Goal: Task Accomplishment & Management: Complete application form

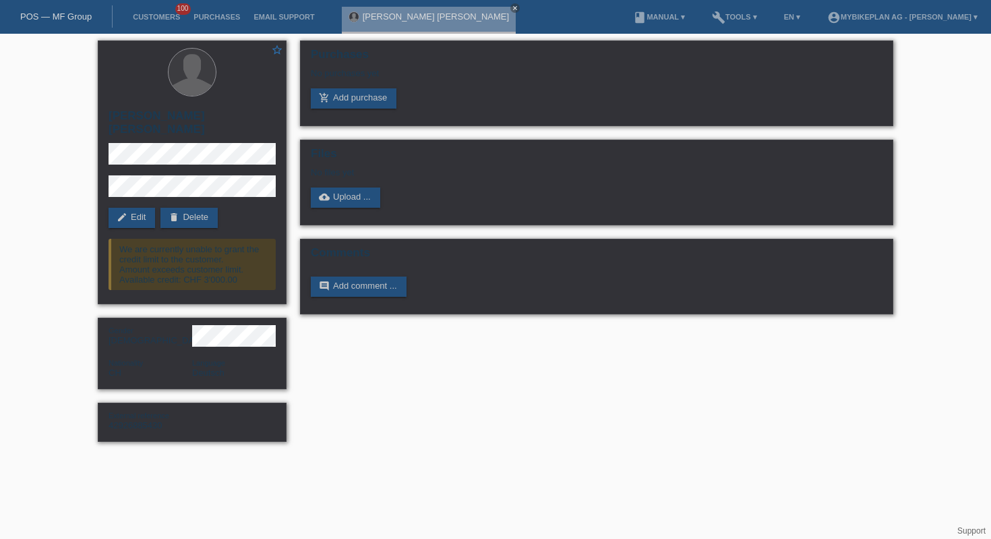
click at [57, 19] on link "POS — MF Group" at bounding box center [55, 16] width 71 height 10
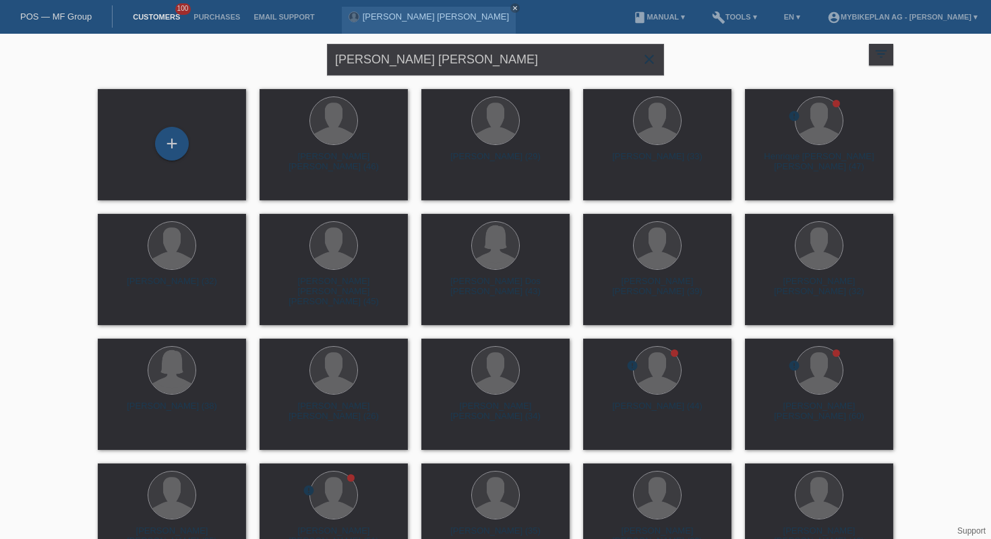
click at [648, 65] on icon "close" at bounding box center [649, 59] width 16 height 16
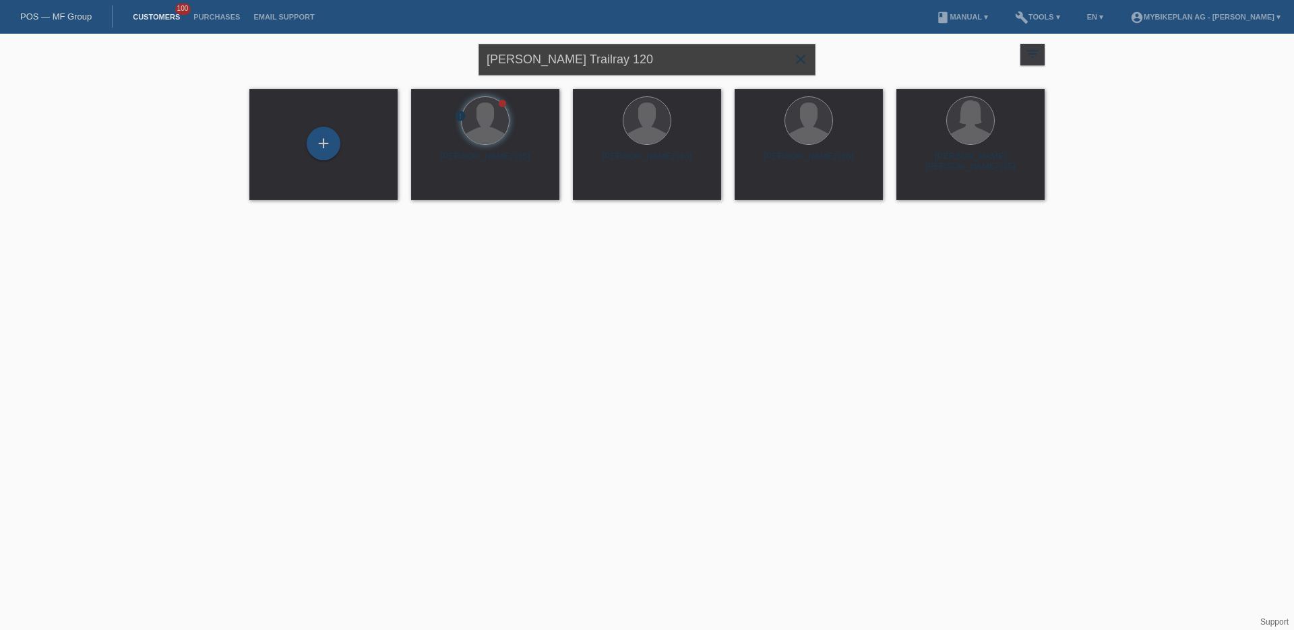
click at [597, 59] on input "Hekuran Bokshi, Raymon Trailray 120" at bounding box center [647, 60] width 337 height 32
paste input "42862181507 - Nicole Braun, Stromer ST2 Sport 828Wh"
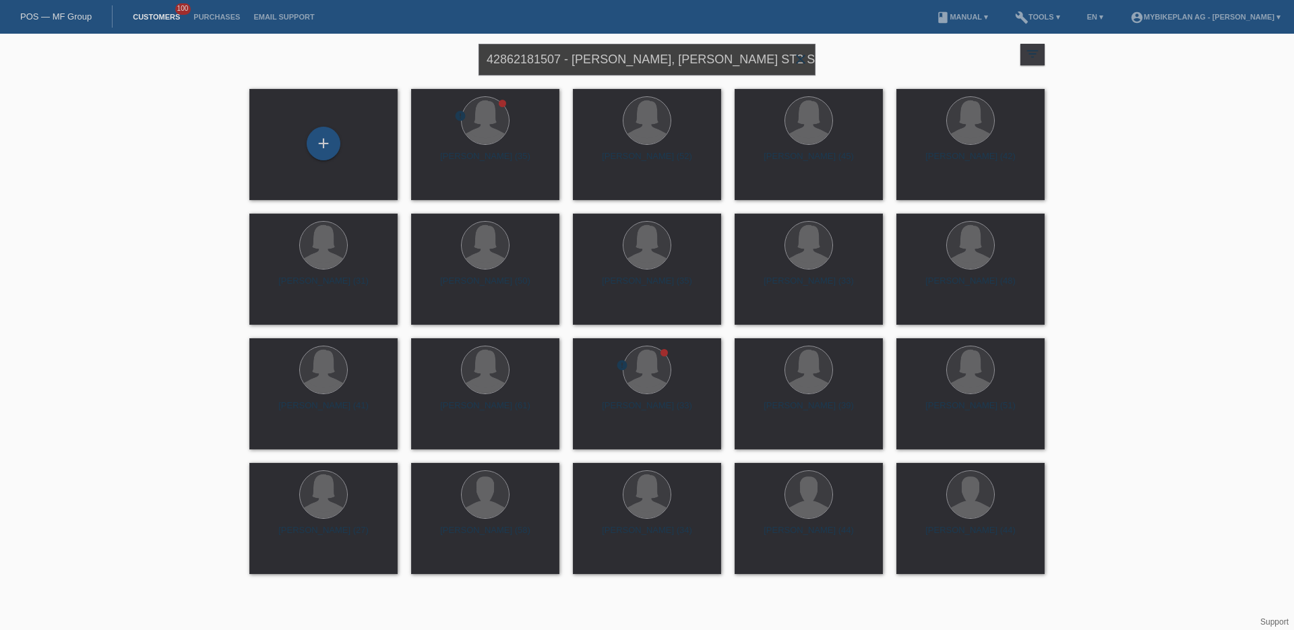
click at [573, 57] on input "42862181507 - Nicole Braun, Stromer ST2 Sport 828Wh" at bounding box center [647, 60] width 337 height 32
type input "Nicole Braun, Stromer ST2 Sport 828Wh"
click at [442, 187] on span "Show" at bounding box center [442, 188] width 22 height 10
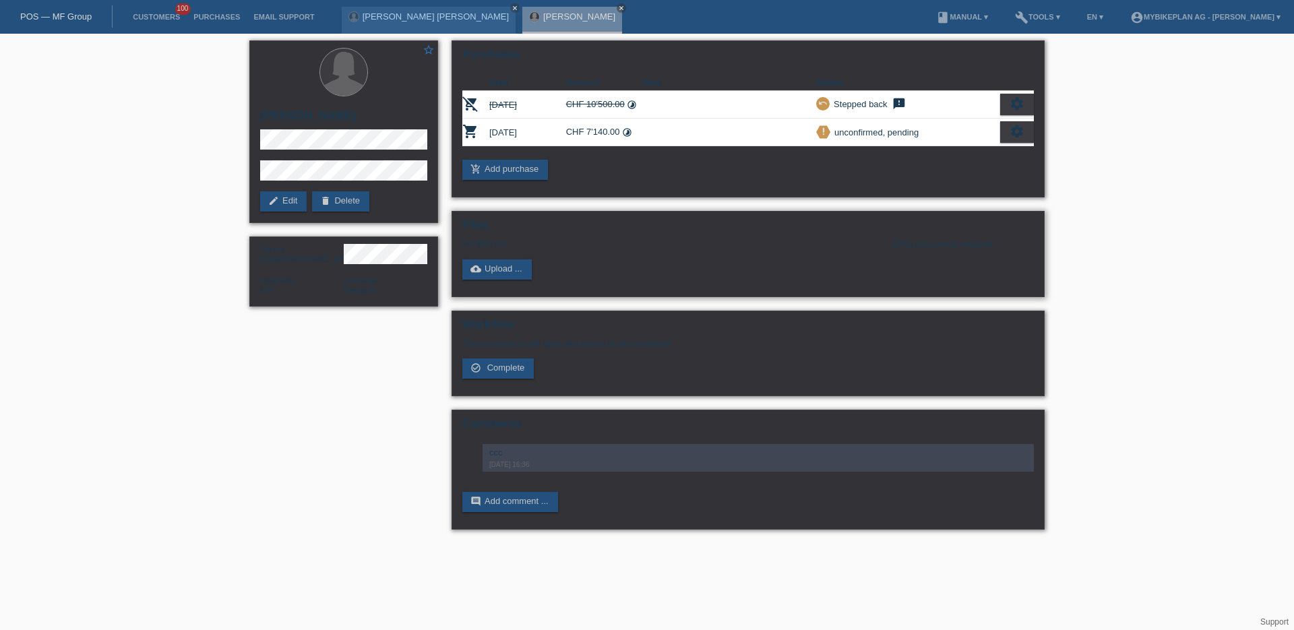
click at [482, 280] on div "Files No files yet info_outline No documents required cloud_upload Upload ..." at bounding box center [748, 254] width 593 height 86
click at [490, 276] on link "cloud_upload Upload ..." at bounding box center [496, 269] width 69 height 20
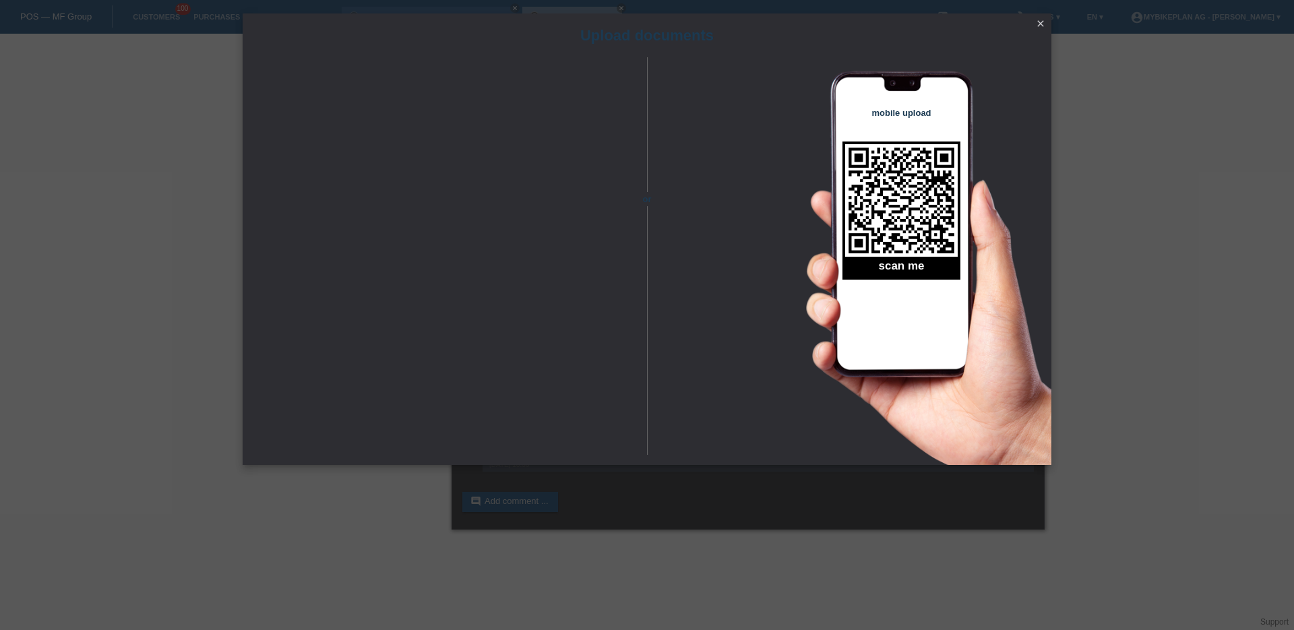
click at [1033, 24] on link "close" at bounding box center [1041, 25] width 18 height 16
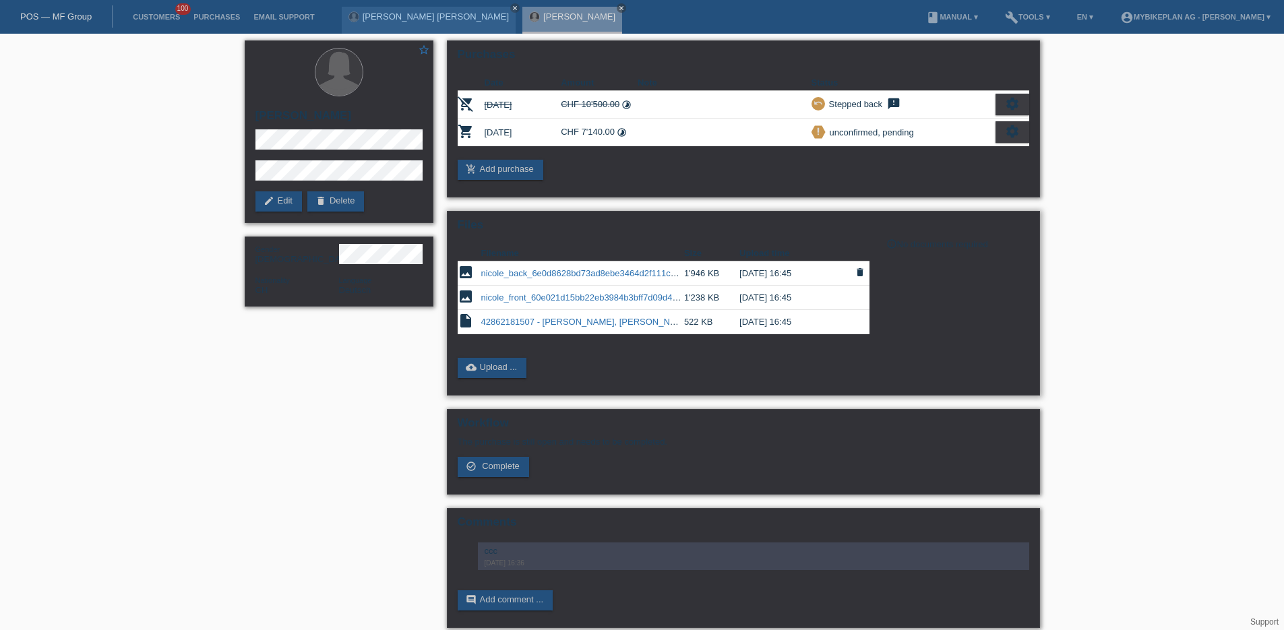
click at [640, 272] on link "nicole_back_6e0d8628bd73ad8ebe3464d2f111ca70.jpeg" at bounding box center [592, 273] width 223 height 10
click at [606, 299] on link "nicole_front_60e021d15bb22eb3984b3bff7d09d4c3.jpeg" at bounding box center [591, 298] width 220 height 10
click at [581, 324] on link "42862181507 - Nicole Braun, Stromer ST2 Sport 828Wh.pdf" at bounding box center [629, 322] width 297 height 10
click at [512, 7] on icon "close" at bounding box center [515, 8] width 7 height 7
click at [444, 8] on icon "close" at bounding box center [440, 8] width 7 height 7
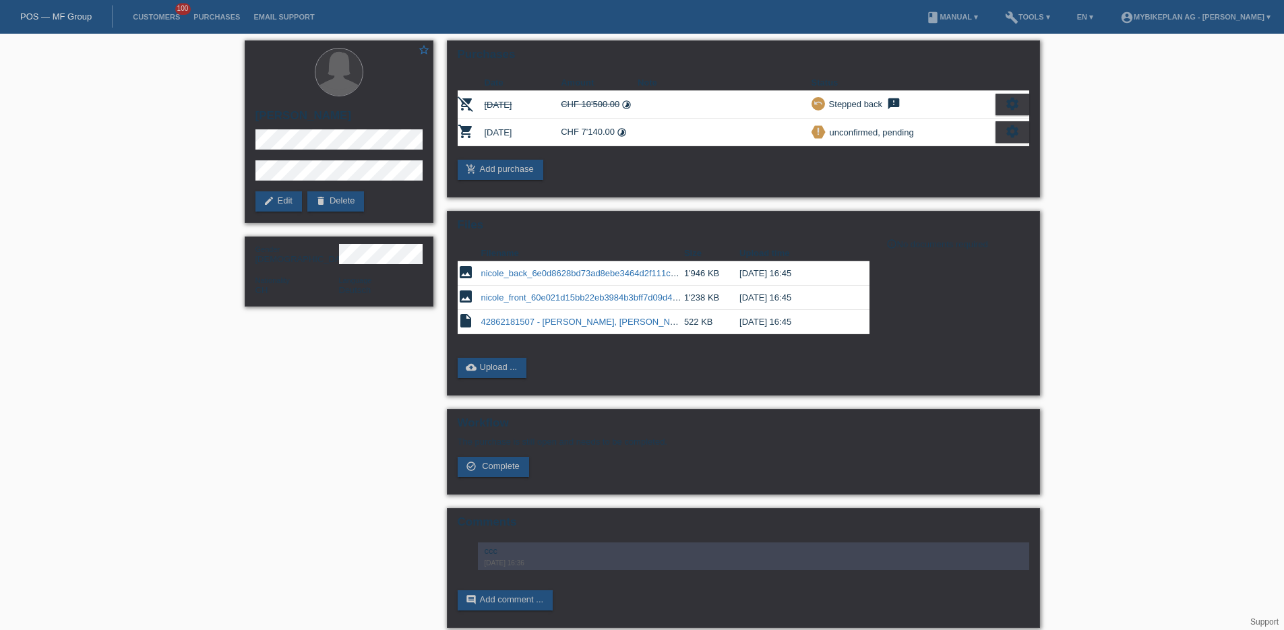
click at [220, 222] on div "star_border Nicole Fabienne Braun edit Edit delete Delete Gender Female Nationa…" at bounding box center [642, 338] width 1284 height 608
click at [84, 15] on link "POS — MF Group" at bounding box center [55, 16] width 71 height 10
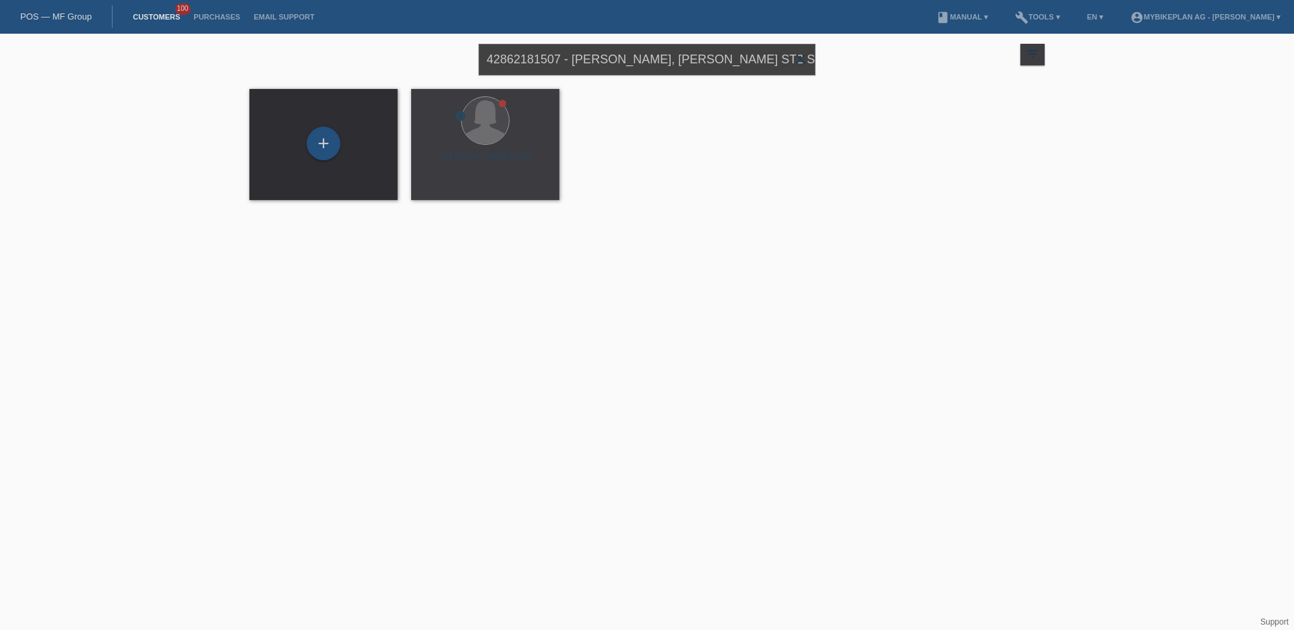
click at [648, 51] on input "42862181507 - Nicole Braun, Stromer ST2 Sport 828Wh" at bounding box center [647, 60] width 337 height 32
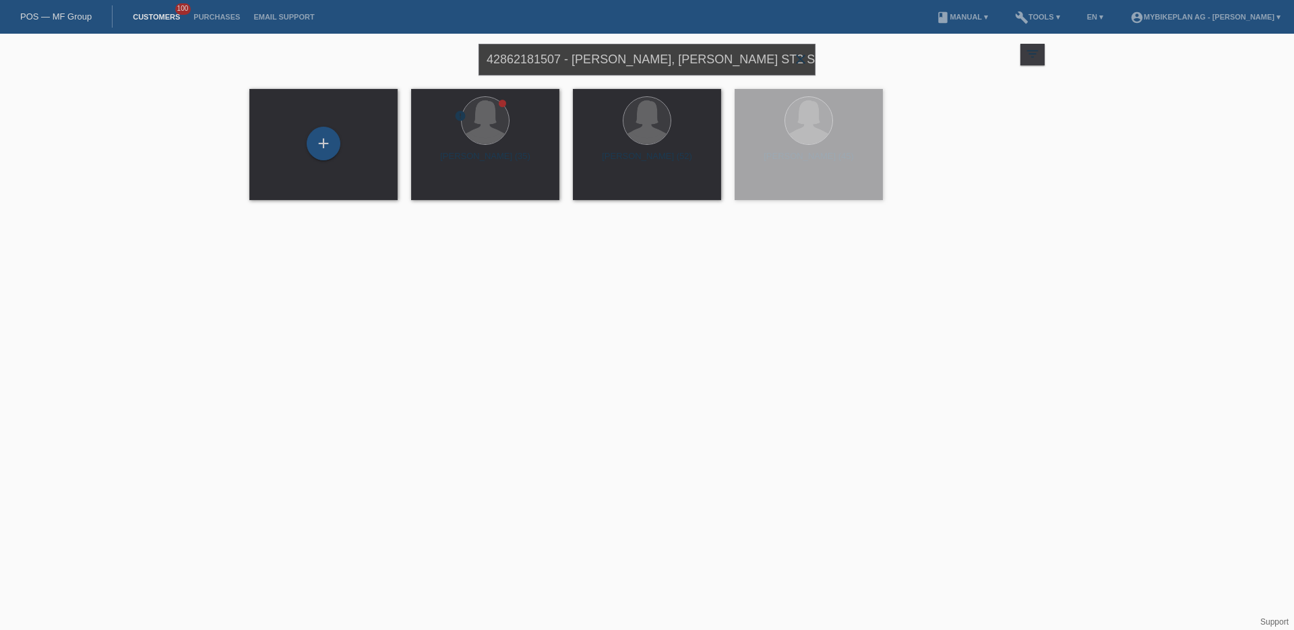
click at [648, 51] on input "42862181507 - Nicole Braun, Stromer ST2 Sport 828Wh" at bounding box center [647, 60] width 337 height 32
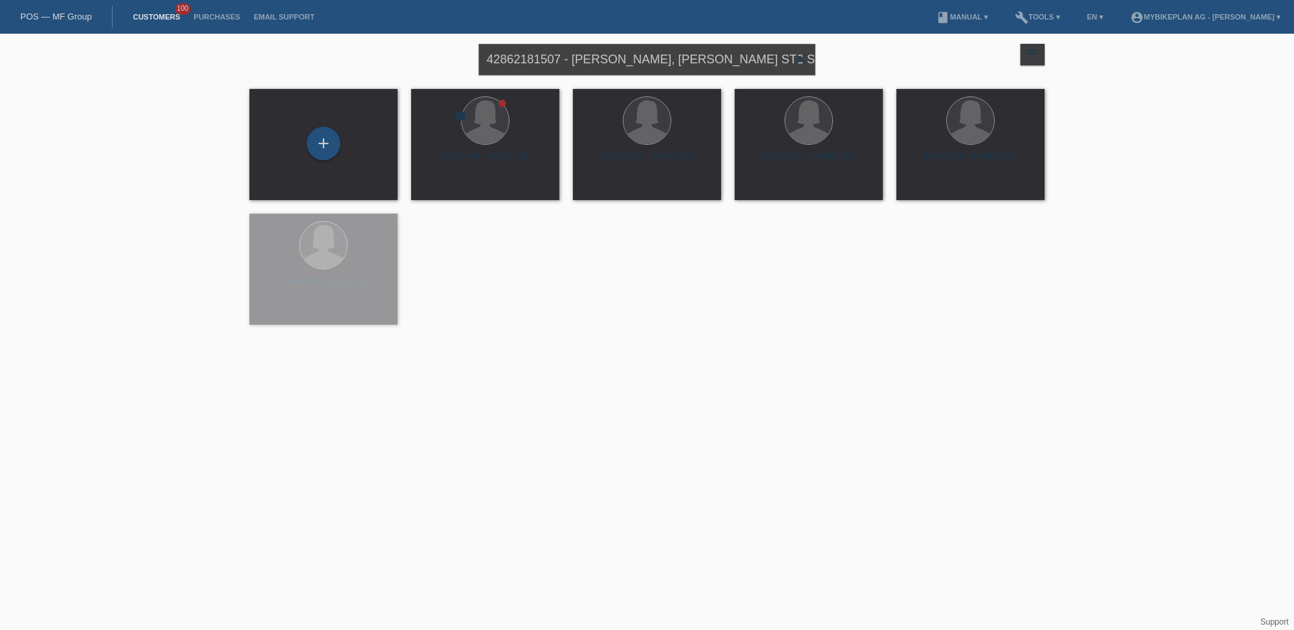
click at [648, 51] on input "42862181507 - Nicole Braun, Stromer ST2 Sport 828Wh" at bounding box center [647, 60] width 337 height 32
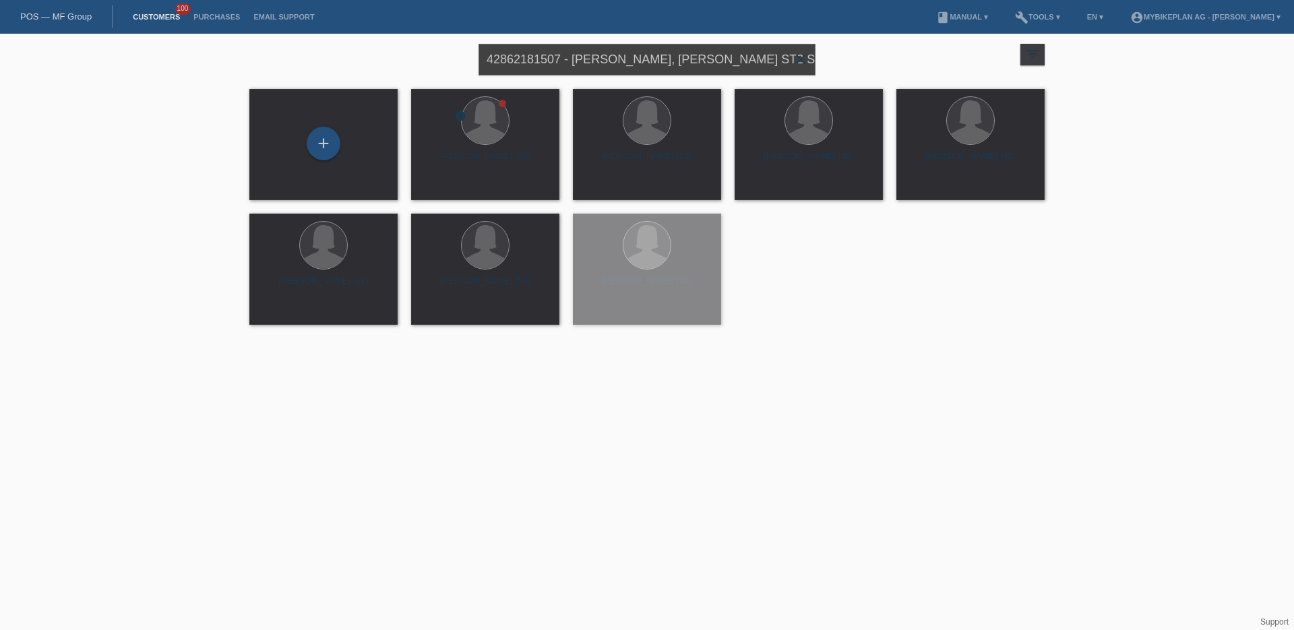
paste input "924109476 - Sahra Flückiger, Raymon Trailray 150 Pro"
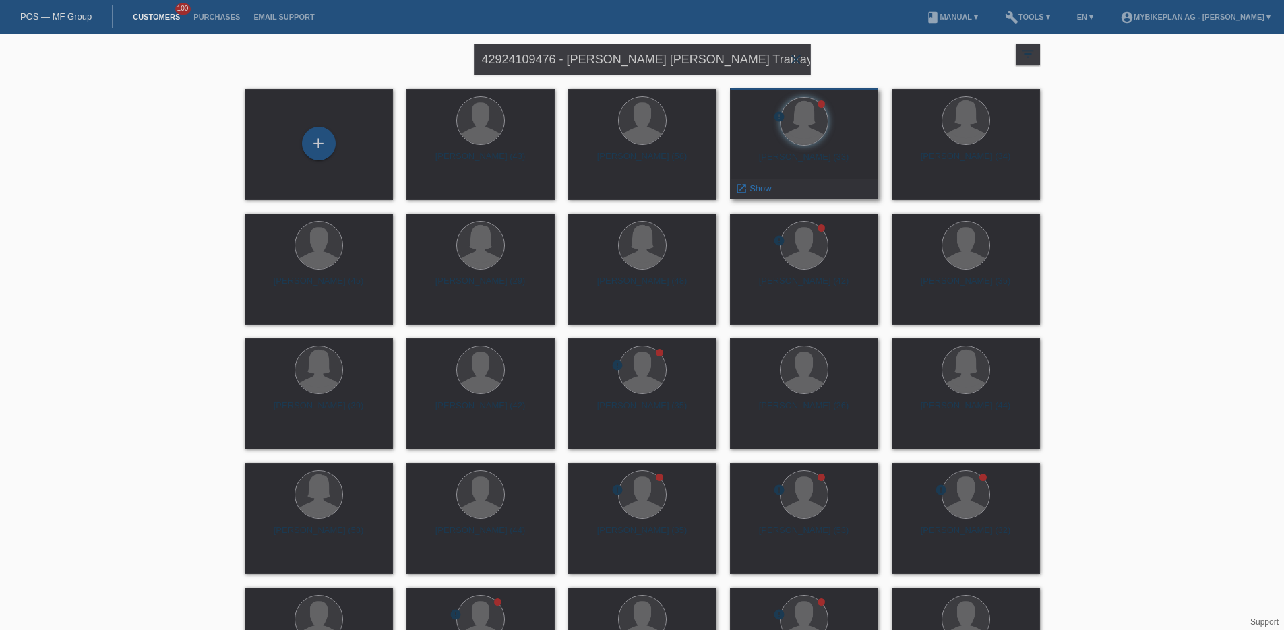
click at [787, 154] on div "Sahra Flückiger-Hofstetter (33)" at bounding box center [804, 163] width 127 height 22
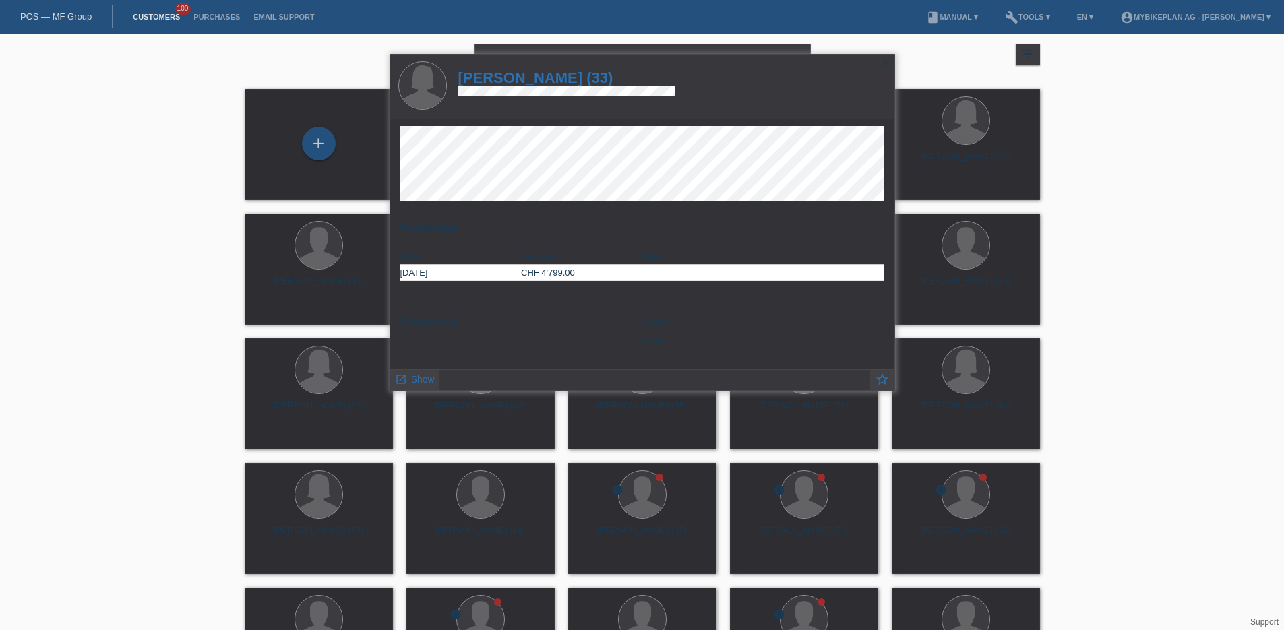
click at [886, 63] on icon "close" at bounding box center [885, 63] width 11 height 11
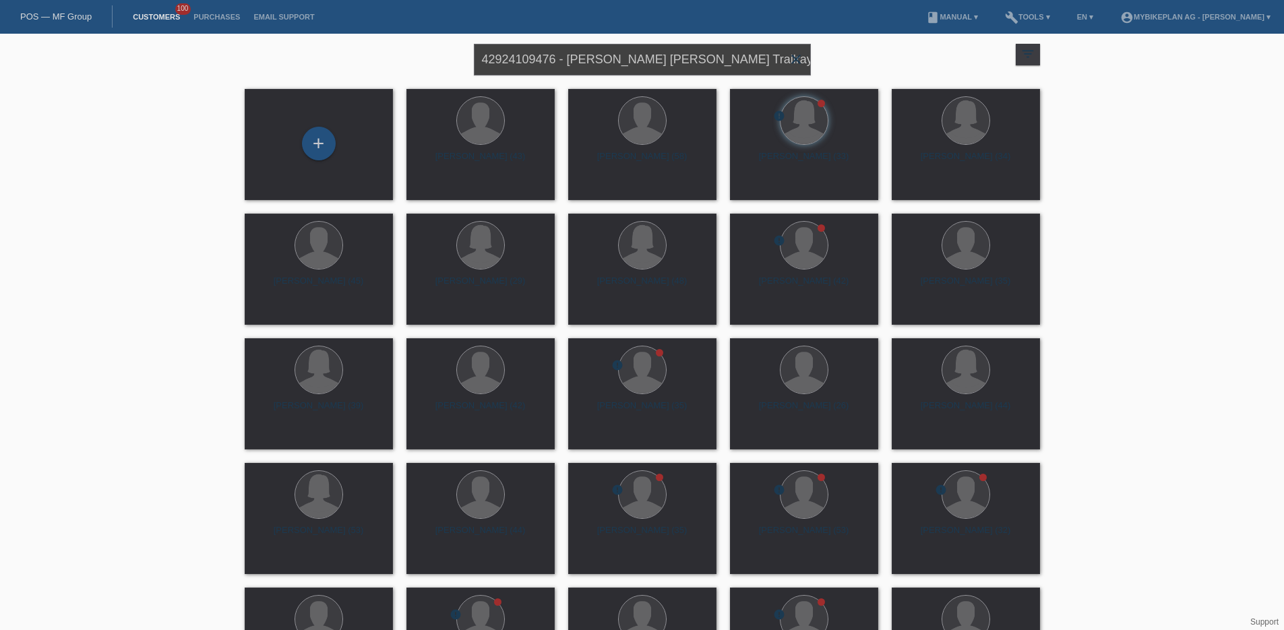
click at [568, 61] on input "42924109476 - Sahra Flückiger, Raymon Trailray 150 Pro" at bounding box center [642, 60] width 337 height 32
drag, startPoint x: 704, startPoint y: 61, endPoint x: 571, endPoint y: 59, distance: 132.8
click at [571, 59] on input "Sahra Flückiger, Raymon Trailray 150 Pro" at bounding box center [642, 60] width 337 height 32
type input "Sahra Flückiger"
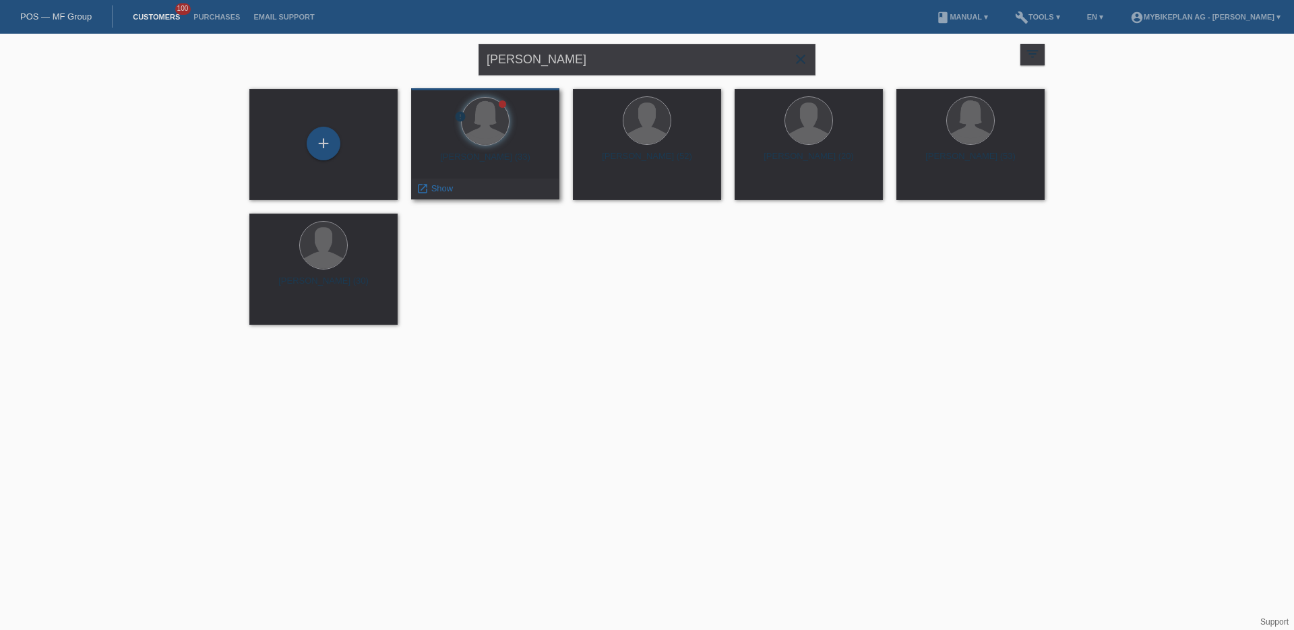
click at [503, 162] on div "Sahra Flückiger-Hofstetter (33)" at bounding box center [485, 163] width 127 height 22
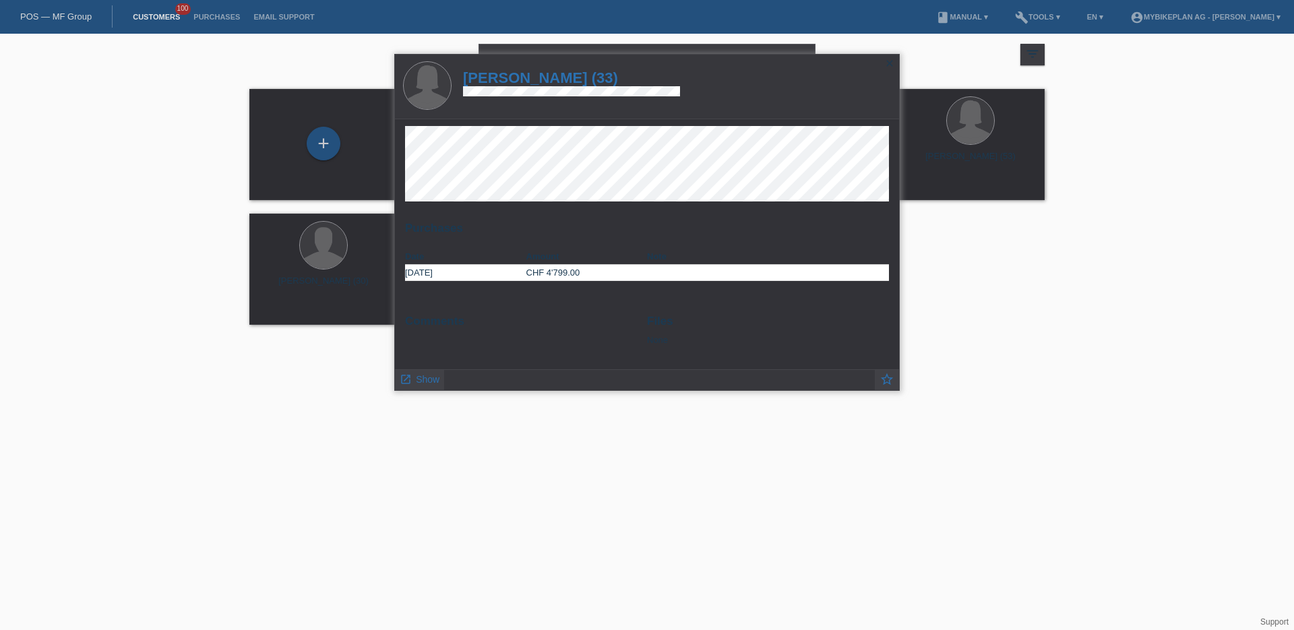
click at [888, 59] on icon "close" at bounding box center [889, 63] width 11 height 11
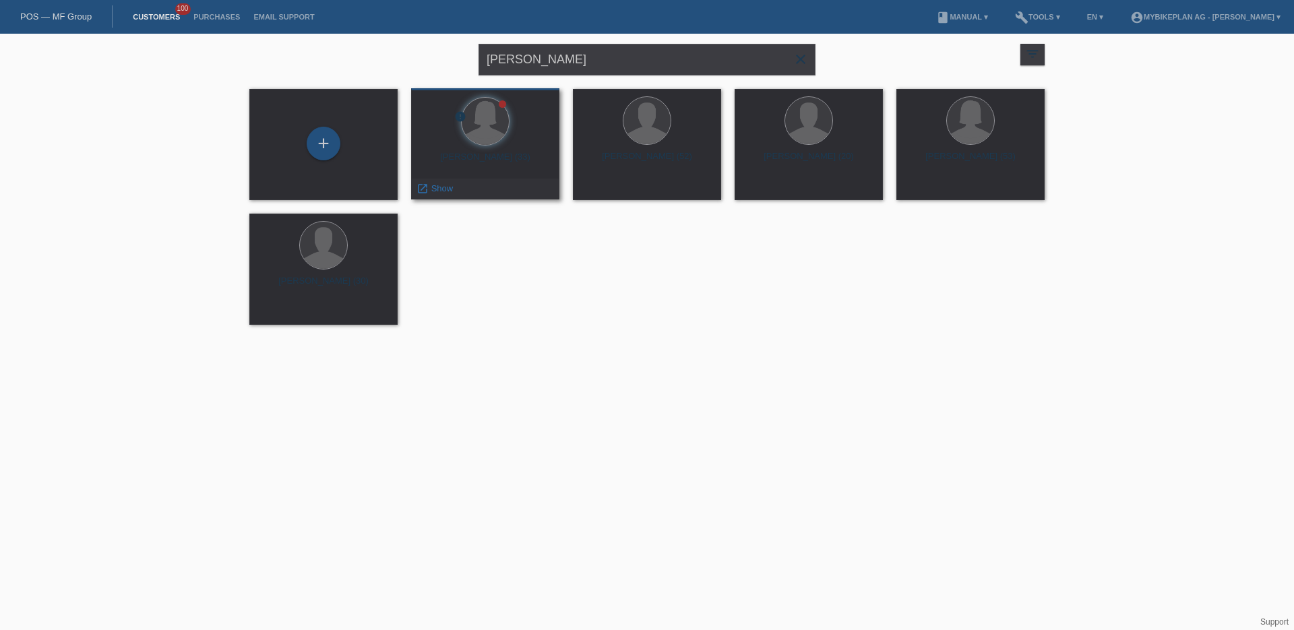
click at [516, 142] on div at bounding box center [485, 122] width 127 height 51
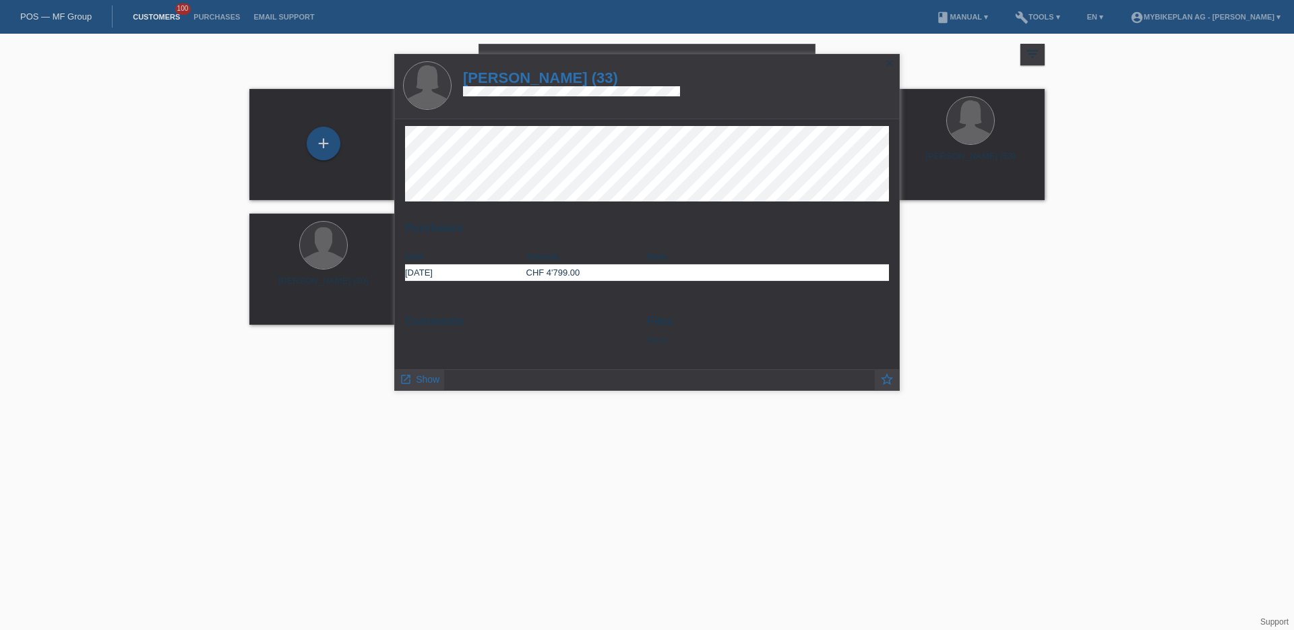
click at [988, 292] on div "+ error Sahra Flückiger-Hofstetter (33) launch" at bounding box center [647, 206] width 809 height 249
click at [891, 62] on icon "close" at bounding box center [889, 63] width 11 height 11
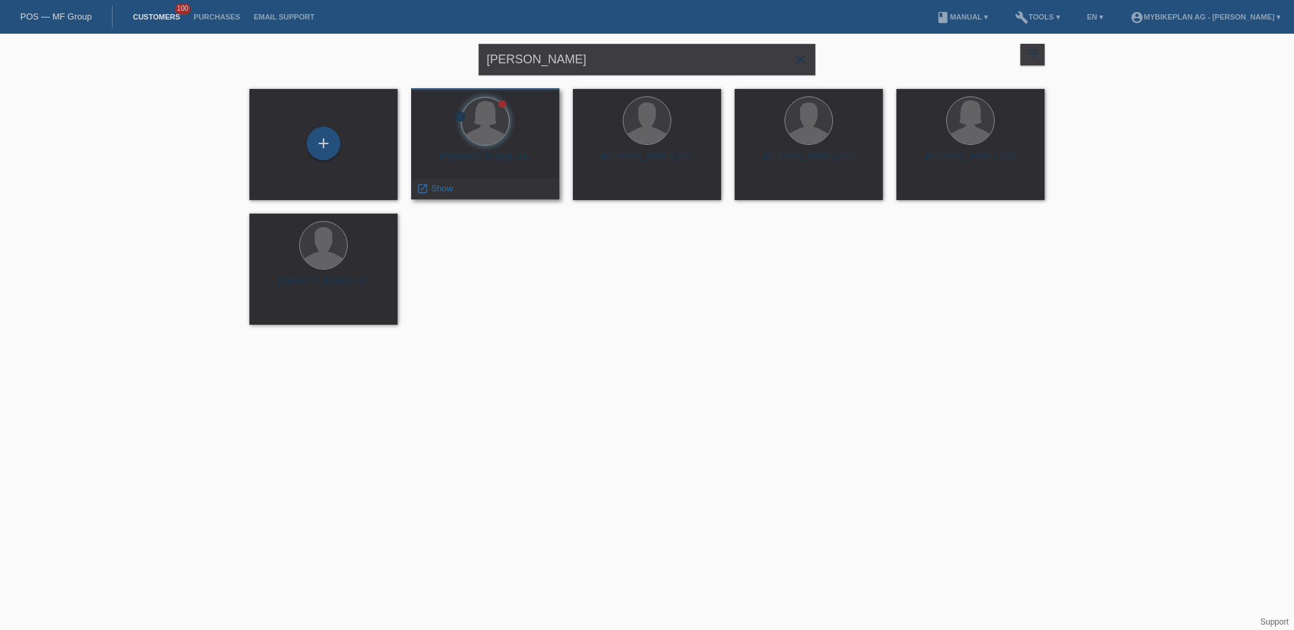
click at [492, 148] on div "error Sahra Flückiger-Hofstetter (33) launch Show" at bounding box center [485, 143] width 148 height 111
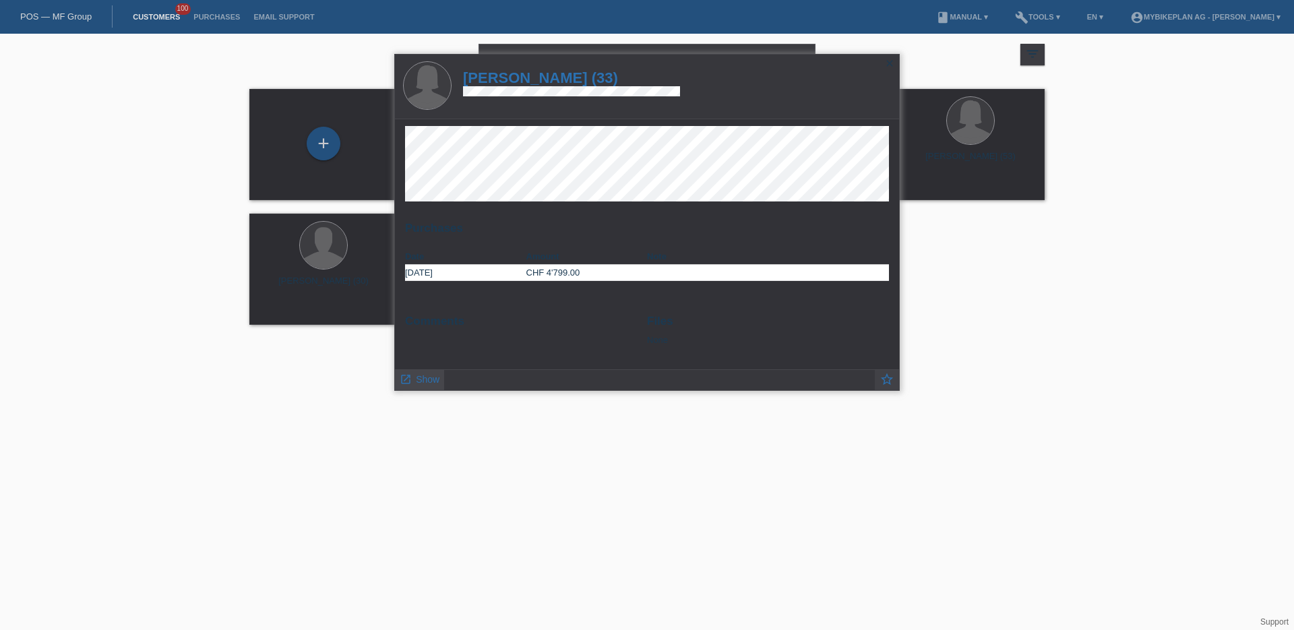
click at [431, 388] on div "launch Show" at bounding box center [419, 380] width 49 height 20
click at [429, 382] on span "Show" at bounding box center [428, 379] width 24 height 11
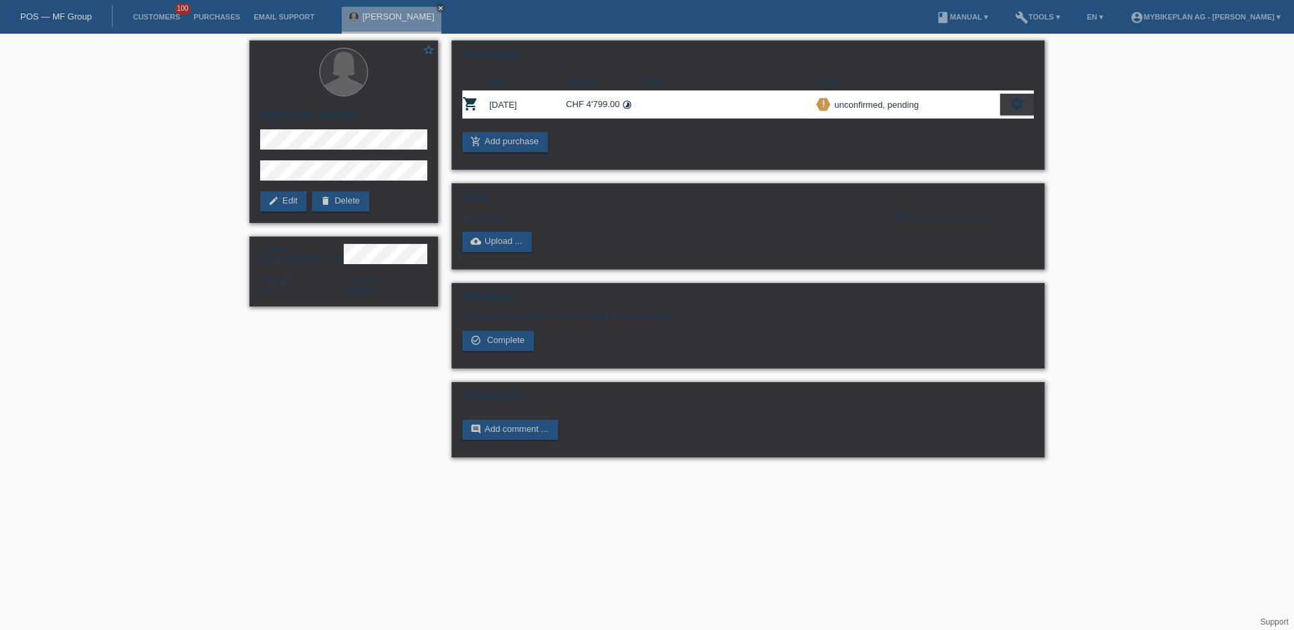
click at [429, 381] on div "star_border [PERSON_NAME] edit Edit delete Delete Gender [DEMOGRAPHIC_DATA] Nat…" at bounding box center [647, 252] width 809 height 437
click at [512, 237] on link "cloud_upload Upload ..." at bounding box center [496, 242] width 69 height 20
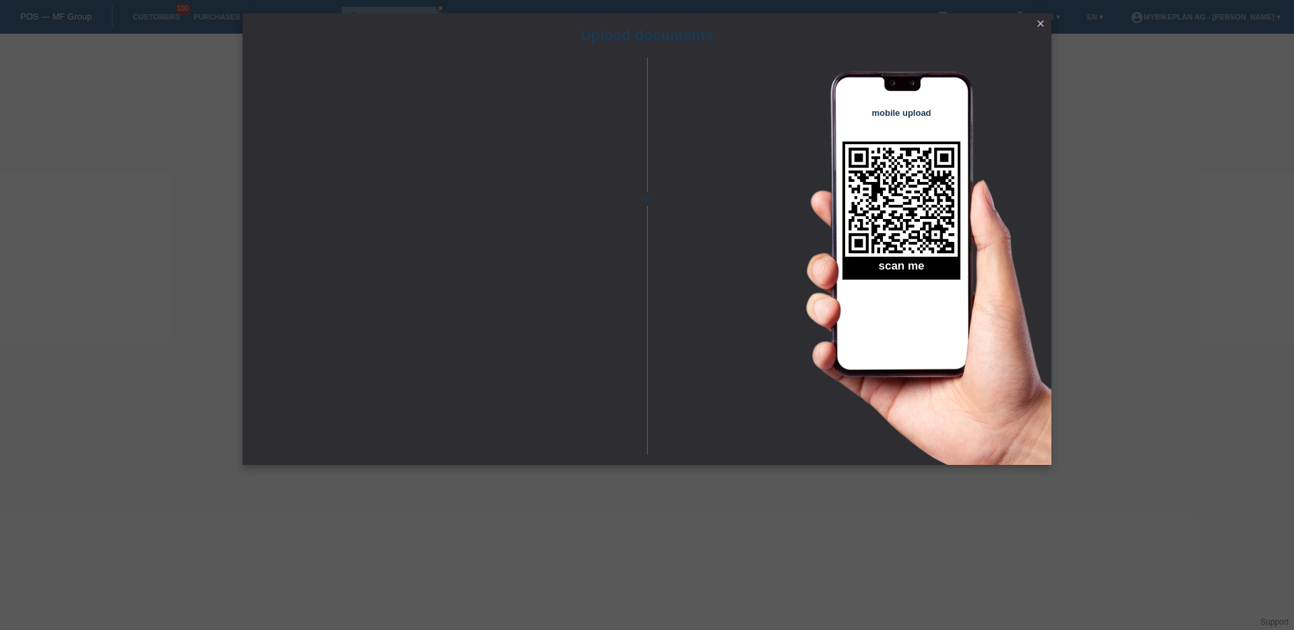
click at [1039, 28] on icon "close" at bounding box center [1040, 23] width 11 height 11
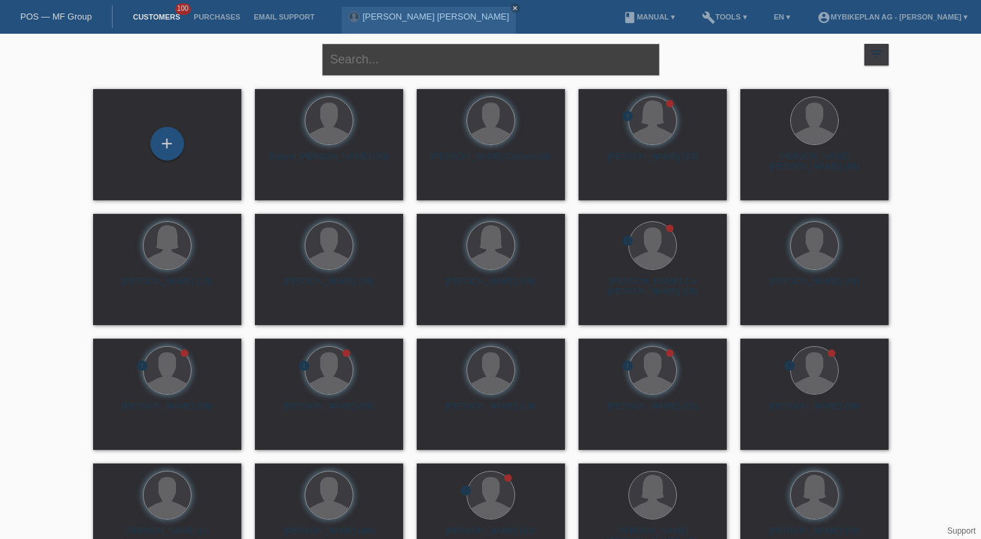
click at [361, 63] on input "text" at bounding box center [490, 60] width 337 height 32
paste input "Willi Steiner"
type input "Willi Steiner"
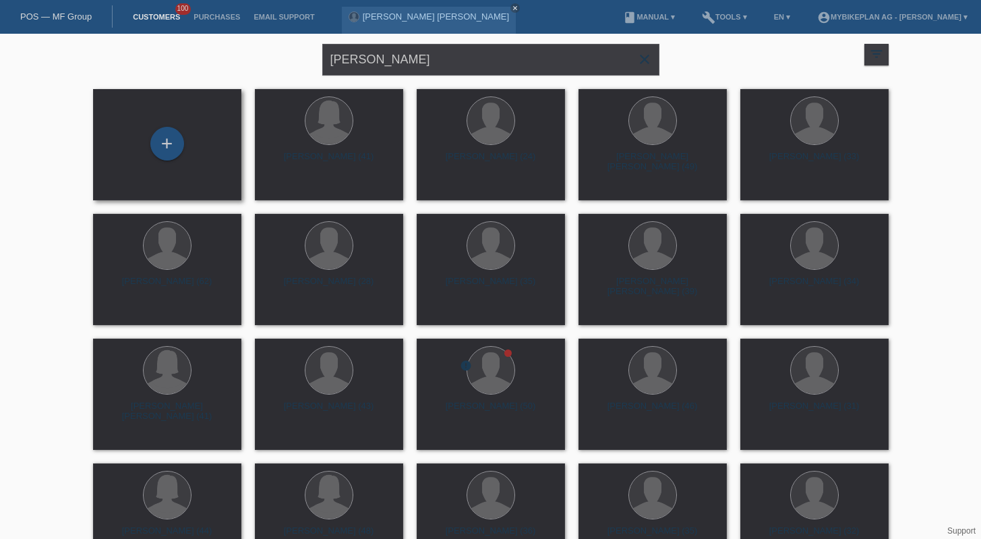
click at [134, 157] on div "+" at bounding box center [167, 145] width 127 height 36
click at [154, 150] on div "+" at bounding box center [167, 144] width 34 height 34
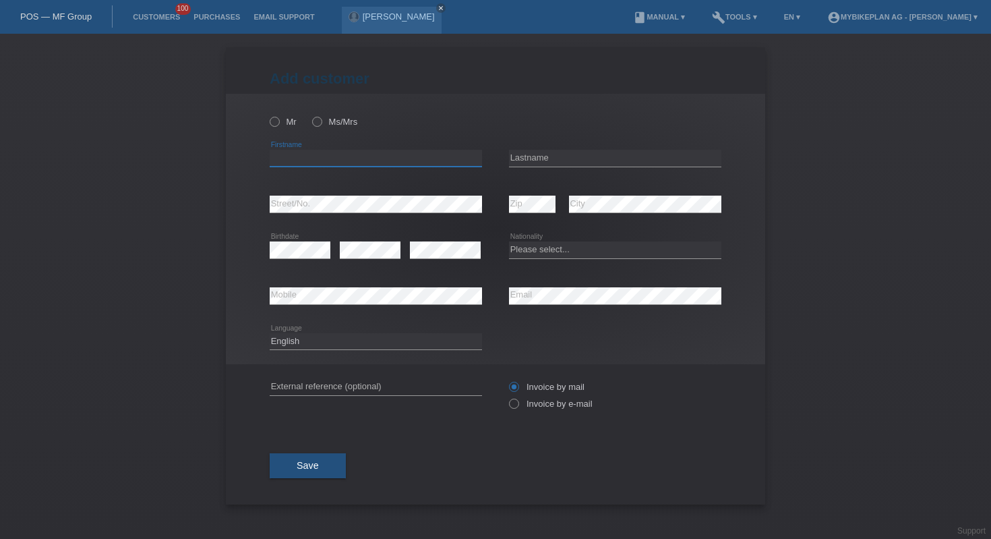
click at [348, 155] on input "text" at bounding box center [376, 158] width 212 height 17
click at [397, 148] on div "error Firstname" at bounding box center [376, 158] width 212 height 46
click at [393, 153] on input "text" at bounding box center [376, 158] width 212 height 17
click at [293, 156] on input "wili" at bounding box center [376, 158] width 212 height 17
type input "[PERSON_NAME]"
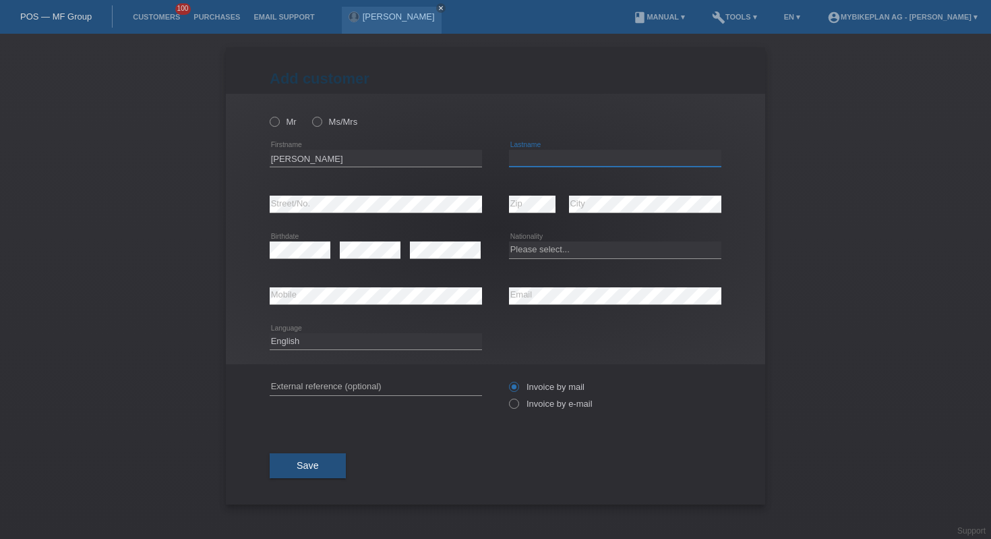
click at [524, 157] on input "text" at bounding box center [615, 158] width 212 height 17
type input "[PERSON_NAME]"
click at [394, 195] on div "error Street/No." at bounding box center [376, 204] width 212 height 46
click at [541, 252] on select "Please select... Switzerland Austria Germany Liechtenstein ------------ Afghani…" at bounding box center [615, 249] width 212 height 16
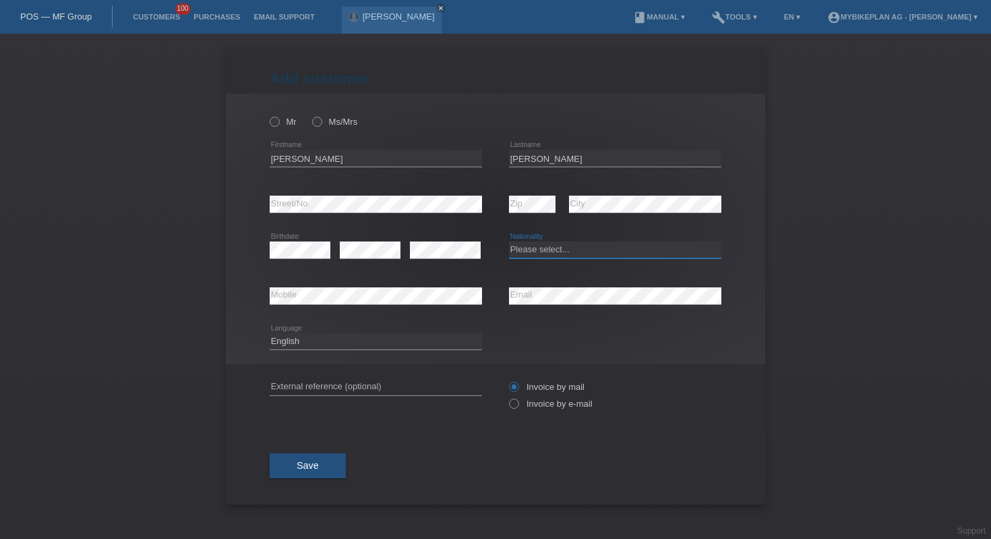
select select "CH"
click at [267, 125] on div "Mr Ms/Mrs willi error Firstname C" at bounding box center [495, 229] width 539 height 270
click at [280, 126] on label "Mr" at bounding box center [283, 122] width 27 height 10
click at [278, 125] on input "Mr" at bounding box center [274, 121] width 9 height 9
radio input "true"
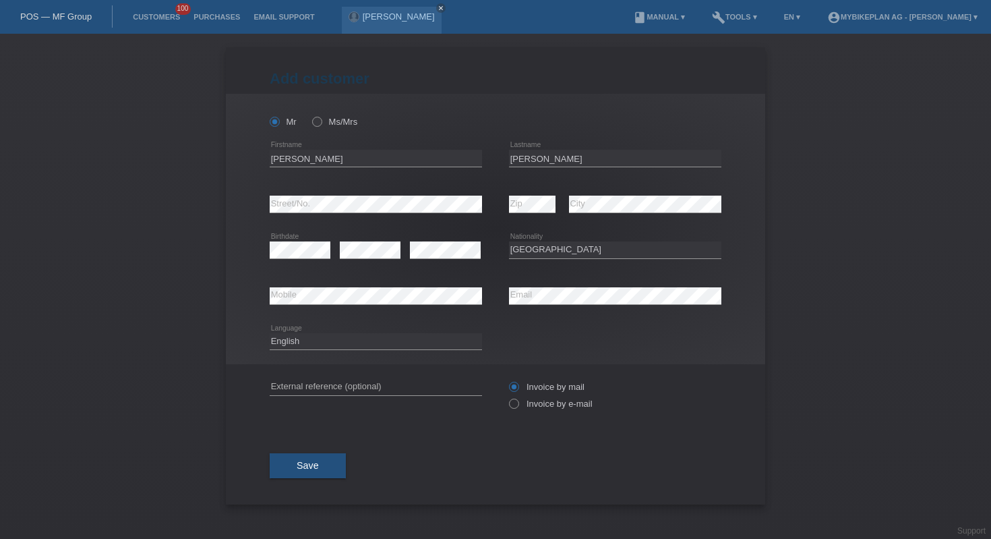
click at [401, 341] on select "Deutsch Français Italiano English" at bounding box center [376, 341] width 212 height 16
select select "de"
click at [372, 386] on input "text" at bounding box center [376, 386] width 212 height 17
paste input "42919490473"
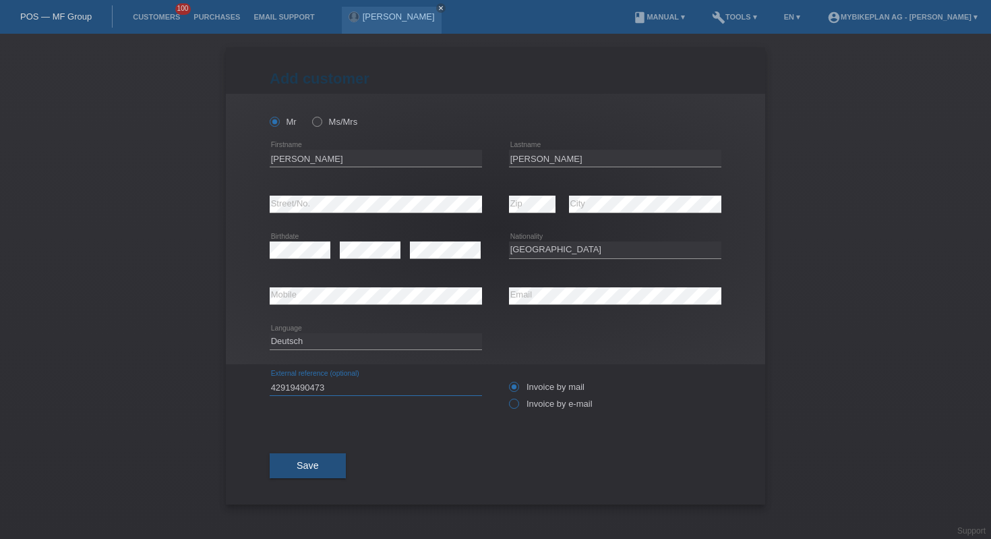
type input "42919490473"
click at [520, 402] on label "Invoice by e-mail" at bounding box center [551, 403] width 84 height 10
click at [518, 402] on input "Invoice by e-mail" at bounding box center [513, 406] width 9 height 17
radio input "true"
click at [319, 483] on div "Save" at bounding box center [496, 466] width 452 height 78
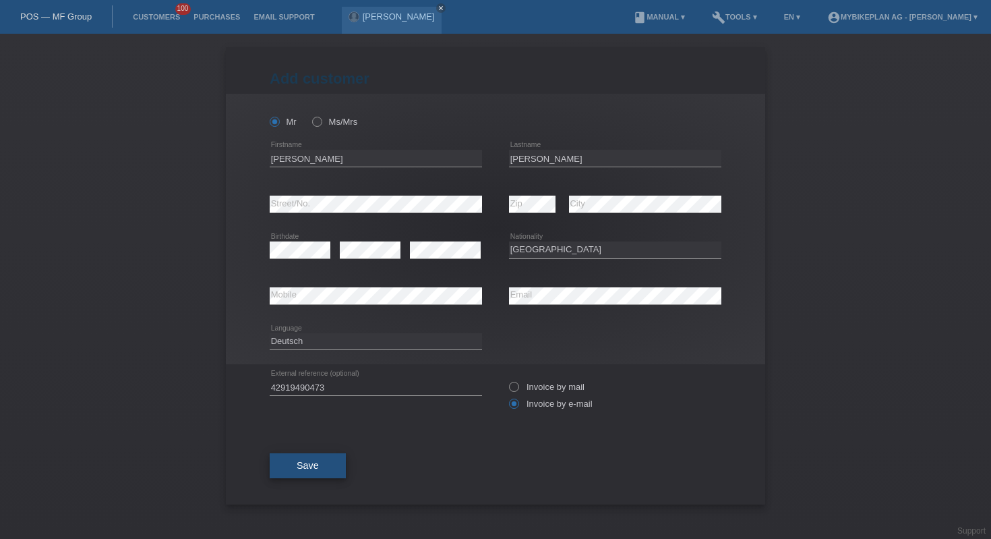
click at [319, 475] on button "Save" at bounding box center [308, 466] width 76 height 26
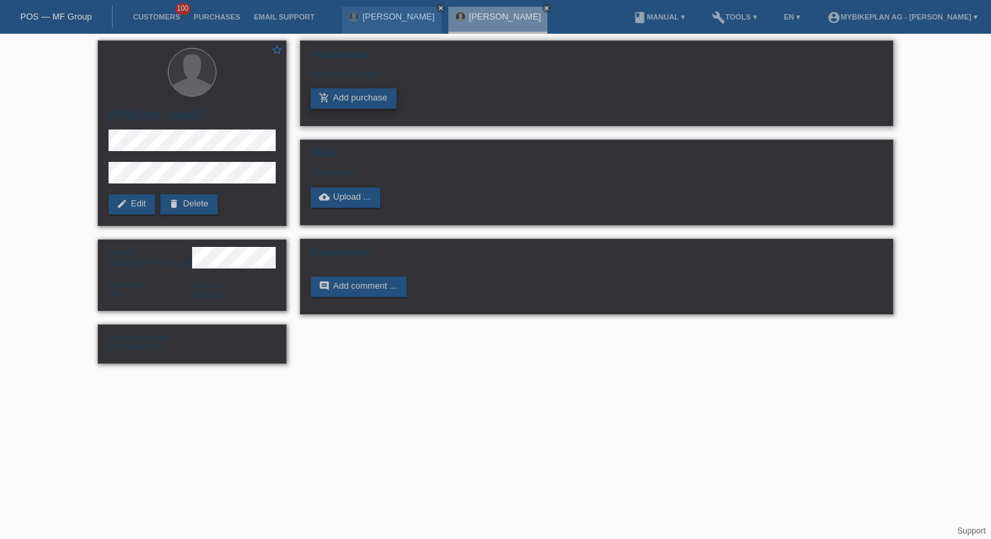
click at [362, 102] on link "add_shopping_cart Add purchase" at bounding box center [354, 98] width 86 height 20
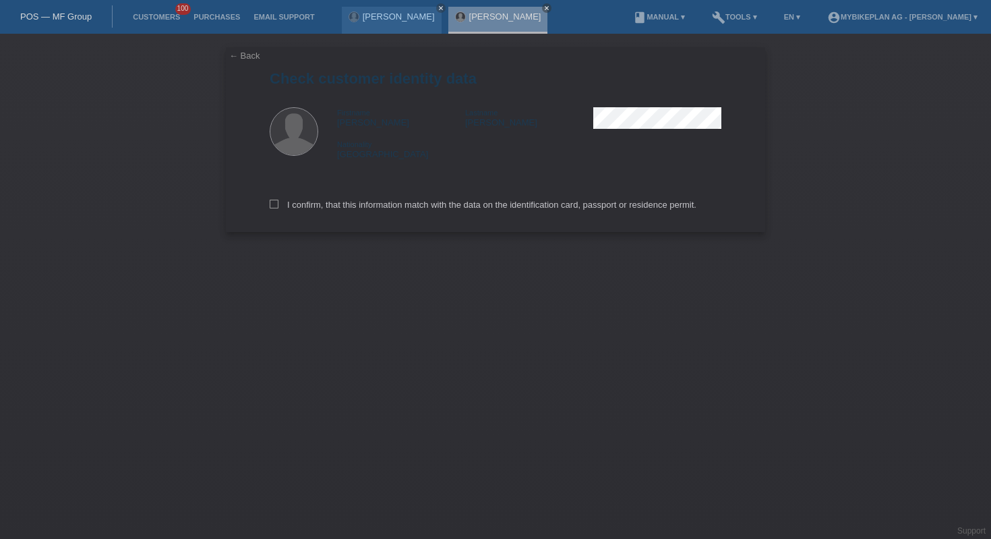
click at [421, 199] on div "I confirm, that this information match with the data on the identification card…" at bounding box center [496, 202] width 452 height 59
click at [421, 203] on label "I confirm, that this information match with the data on the identification card…" at bounding box center [483, 205] width 427 height 10
click at [278, 203] on input "I confirm, that this information match with the data on the identification card…" at bounding box center [274, 204] width 9 height 9
checkbox input "true"
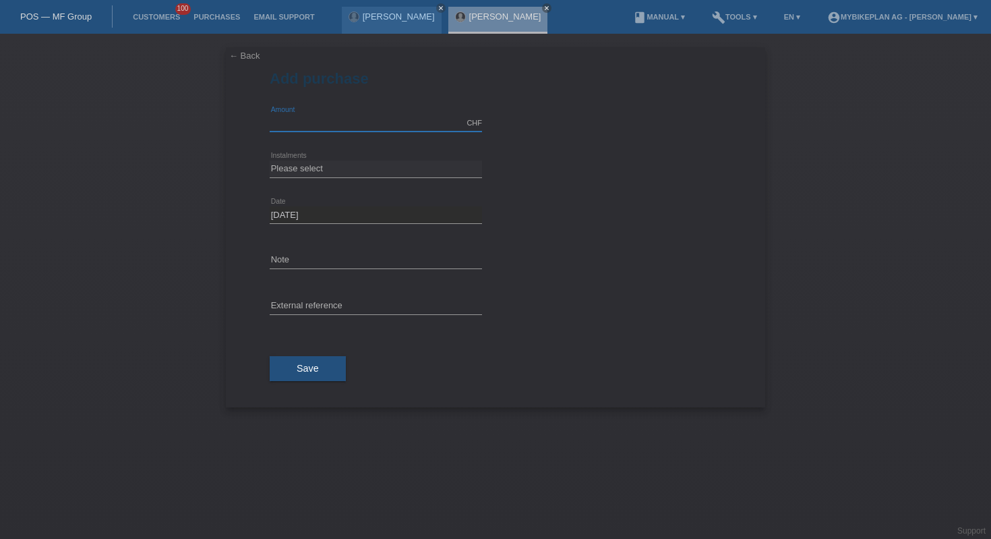
click at [361, 122] on input "text" at bounding box center [376, 123] width 212 height 17
type input "6999.00"
click at [357, 167] on select "Please select 6 instalments 12 instalments 18 instalments 24 instalments 36 ins…" at bounding box center [376, 168] width 212 height 16
select select "487"
click at [353, 298] on input "text" at bounding box center [376, 306] width 212 height 17
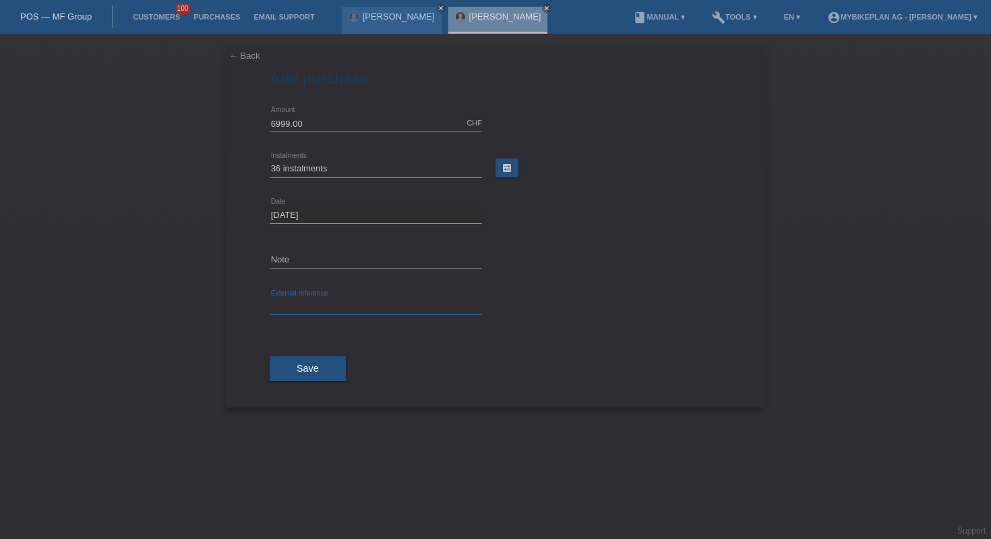
paste input "42919490473"
type input "42919490473"
click at [311, 373] on span "Save" at bounding box center [308, 368] width 22 height 11
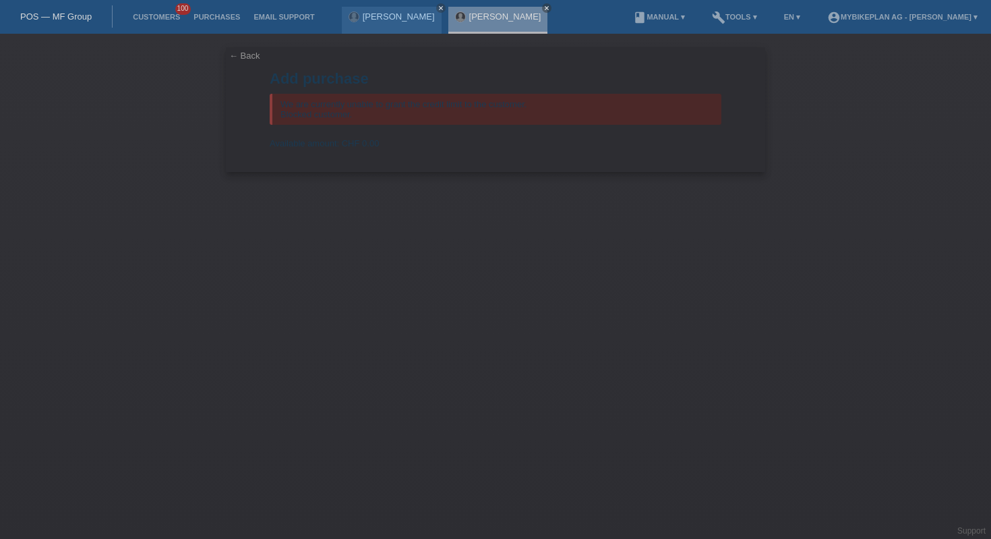
click at [65, 14] on link "POS — MF Group" at bounding box center [55, 16] width 71 height 10
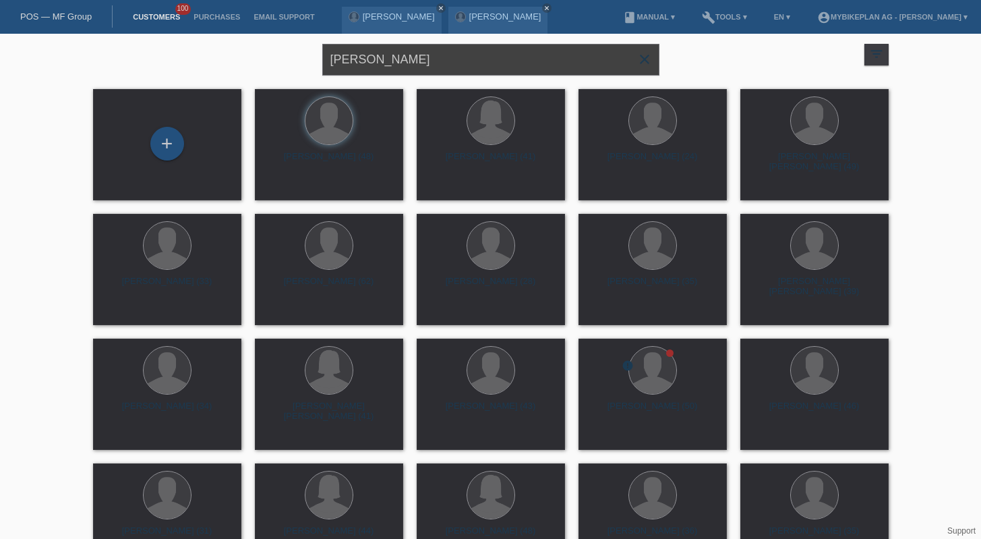
click at [395, 61] on input "[PERSON_NAME]" at bounding box center [490, 60] width 337 height 32
click at [395, 61] on input "Willi Steiner" at bounding box center [490, 60] width 337 height 32
type input "beat"
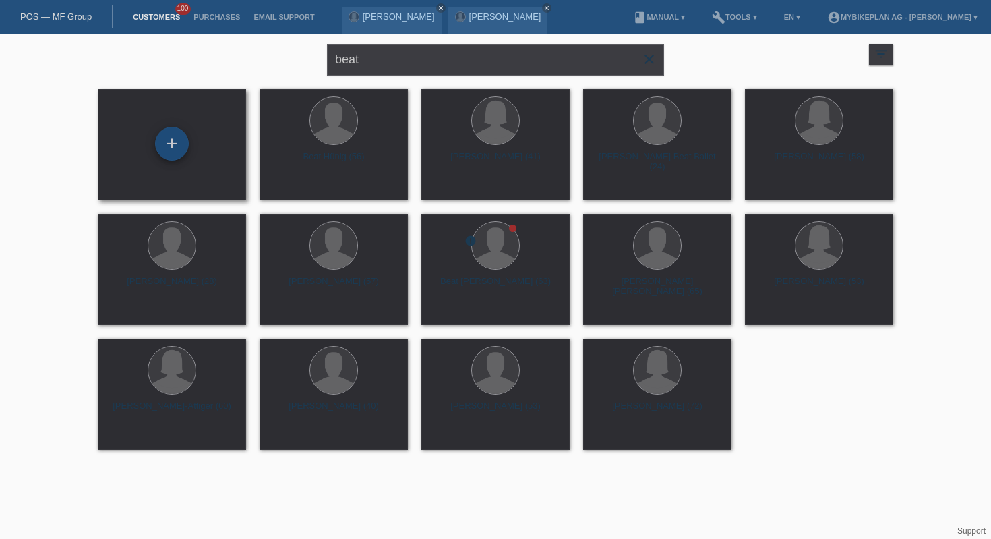
click at [166, 157] on div "+" at bounding box center [172, 144] width 34 height 34
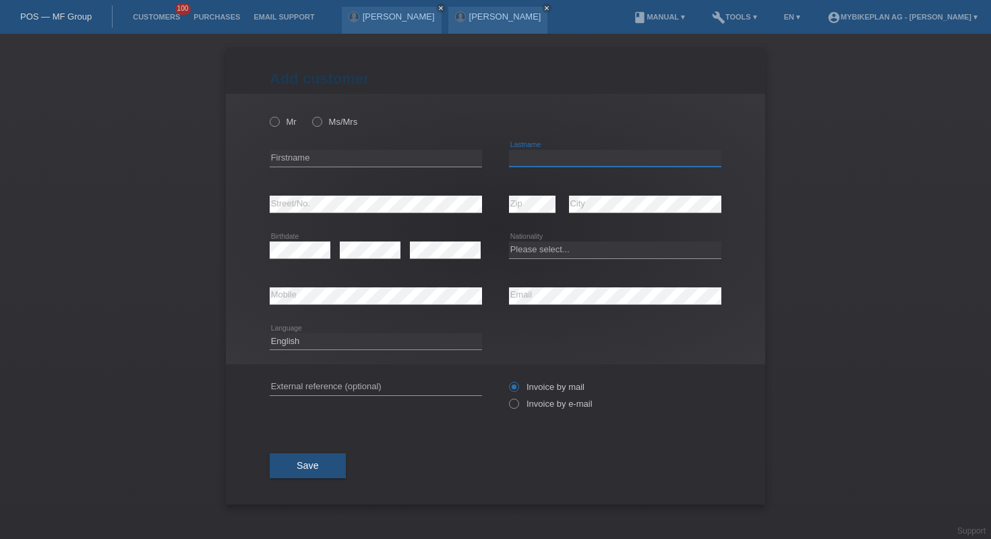
click at [534, 162] on input "text" at bounding box center [615, 158] width 212 height 17
type input "beat"
click at [411, 152] on input "text" at bounding box center [376, 158] width 212 height 17
type input "zeder"
click at [357, 213] on icon at bounding box center [376, 212] width 212 height 1
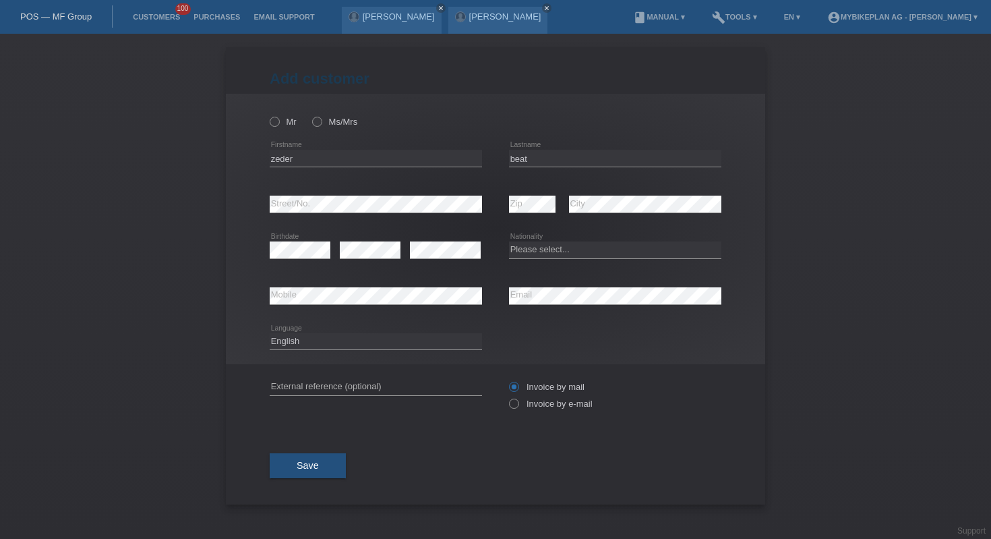
click at [357, 213] on icon at bounding box center [376, 212] width 212 height 1
click at [550, 251] on select "Please select... Switzerland Austria Germany Liechtenstein ------------ Afghani…" at bounding box center [615, 249] width 212 height 16
select select "CH"
click at [362, 344] on select "Deutsch Français Italiano English" at bounding box center [376, 341] width 212 height 16
select select "de"
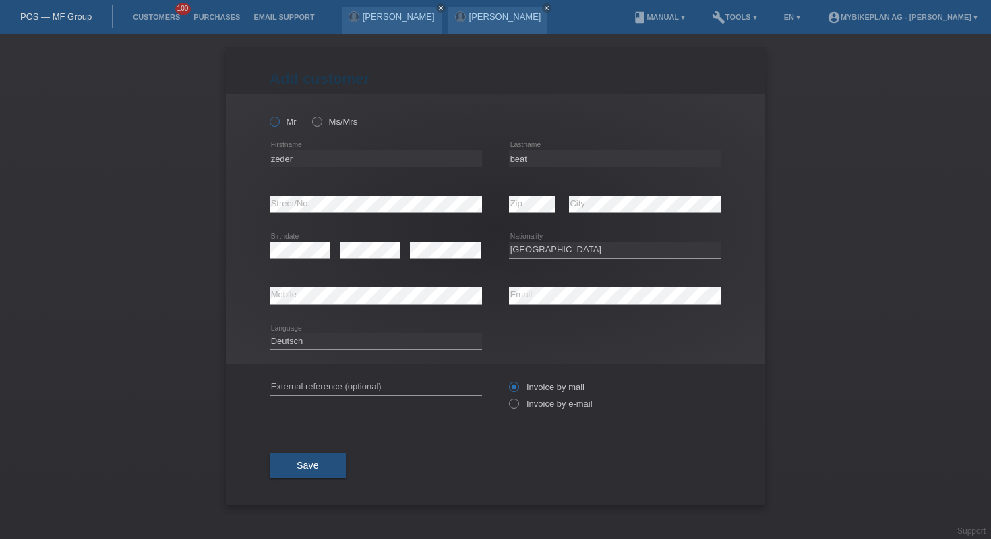
click at [268, 115] on icon at bounding box center [268, 115] width 0 height 0
click at [278, 119] on input "Mr" at bounding box center [274, 121] width 9 height 9
radio input "true"
click at [374, 390] on input "text" at bounding box center [376, 386] width 212 height 17
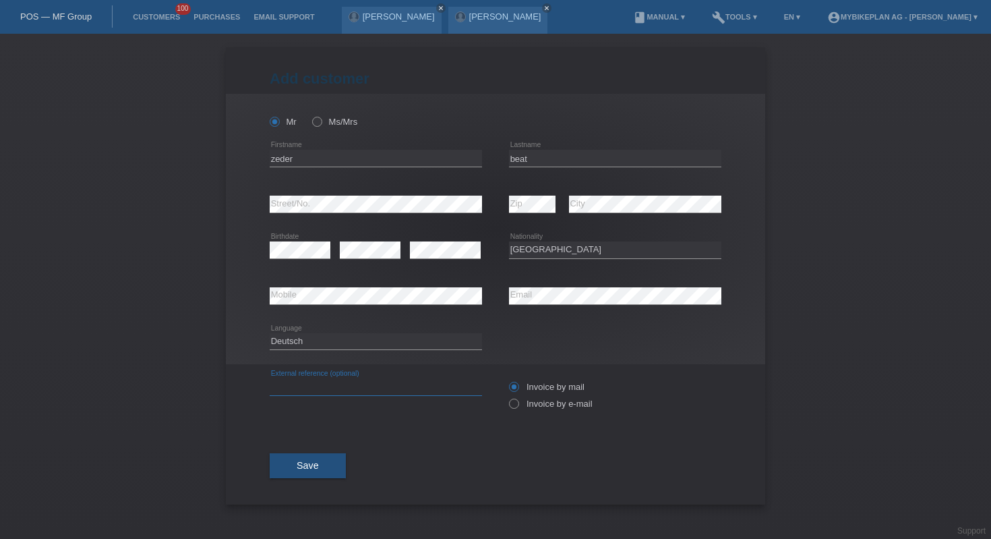
paste input "42939761160"
type input "42939761160"
click at [520, 408] on label "Invoice by e-mail" at bounding box center [551, 403] width 84 height 10
click at [518, 409] on input "Invoice by e-mail" at bounding box center [513, 406] width 9 height 17
radio input "true"
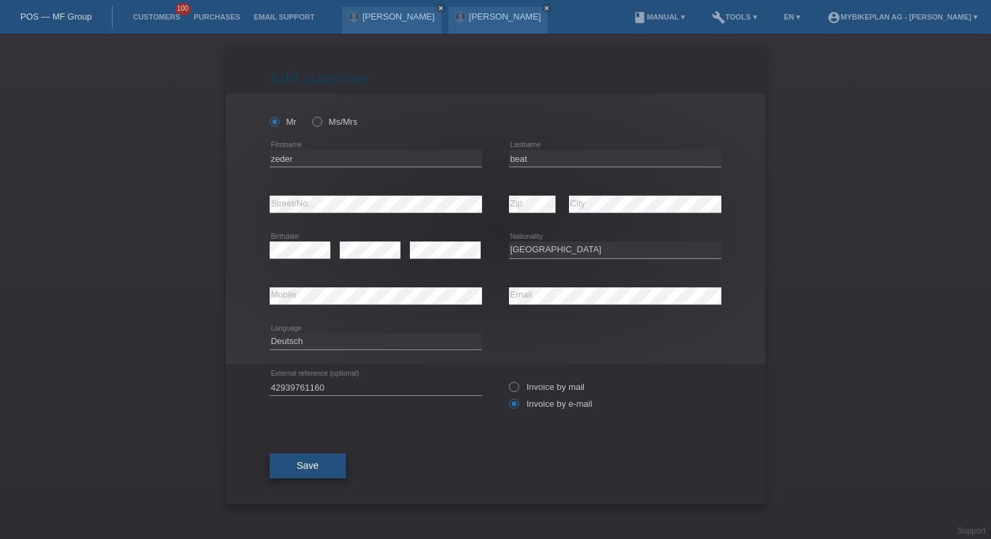
click at [297, 467] on span "Save" at bounding box center [308, 465] width 22 height 11
click at [313, 460] on button "Save" at bounding box center [308, 466] width 76 height 26
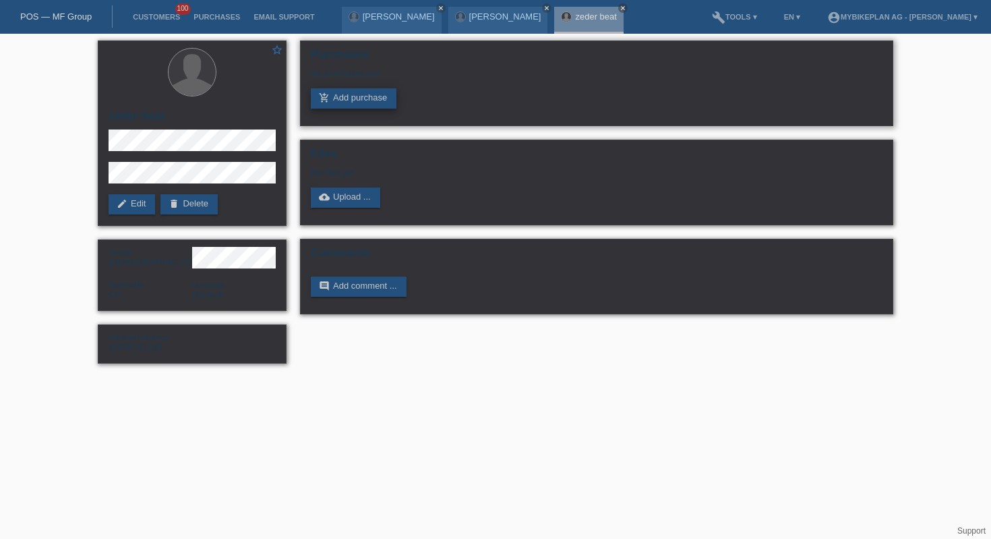
click at [333, 100] on link "add_shopping_cart Add purchase" at bounding box center [354, 98] width 86 height 20
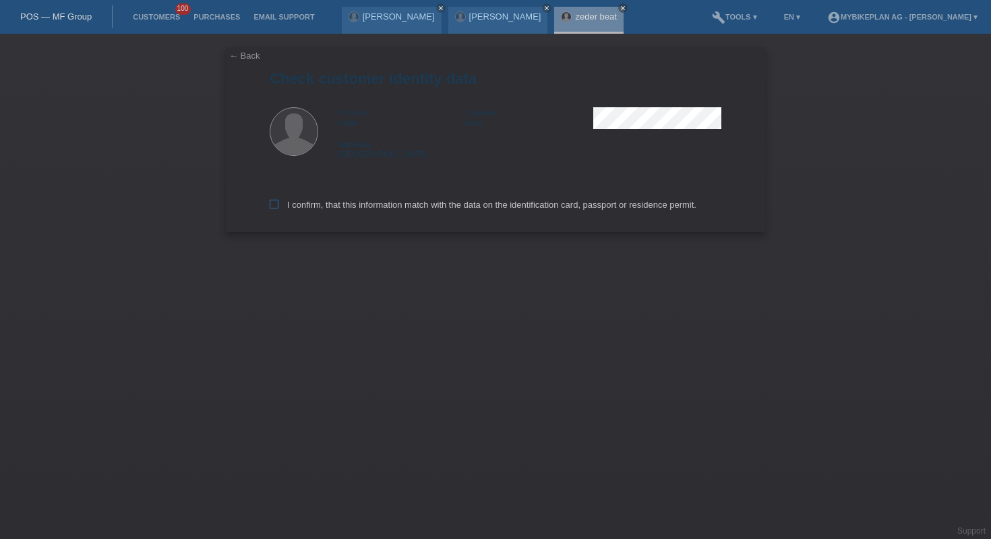
click at [427, 204] on label "I confirm, that this information match with the data on the identification card…" at bounding box center [483, 205] width 427 height 10
click at [278, 204] on input "I confirm, that this information match with the data on the identification card…" at bounding box center [274, 204] width 9 height 9
checkbox input "true"
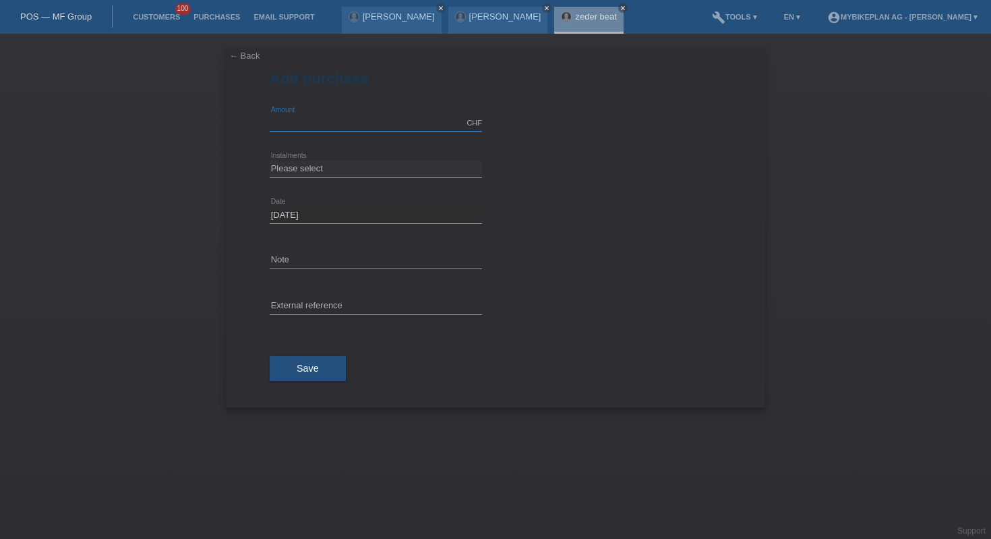
click at [401, 117] on input "text" at bounding box center [376, 123] width 212 height 17
type input "4499.00"
click at [363, 167] on select "Please select 6 instalments 12 instalments 18 instalments 24 instalments 36 ins…" at bounding box center [376, 168] width 212 height 16
select select "487"
click at [361, 309] on input "text" at bounding box center [376, 306] width 212 height 17
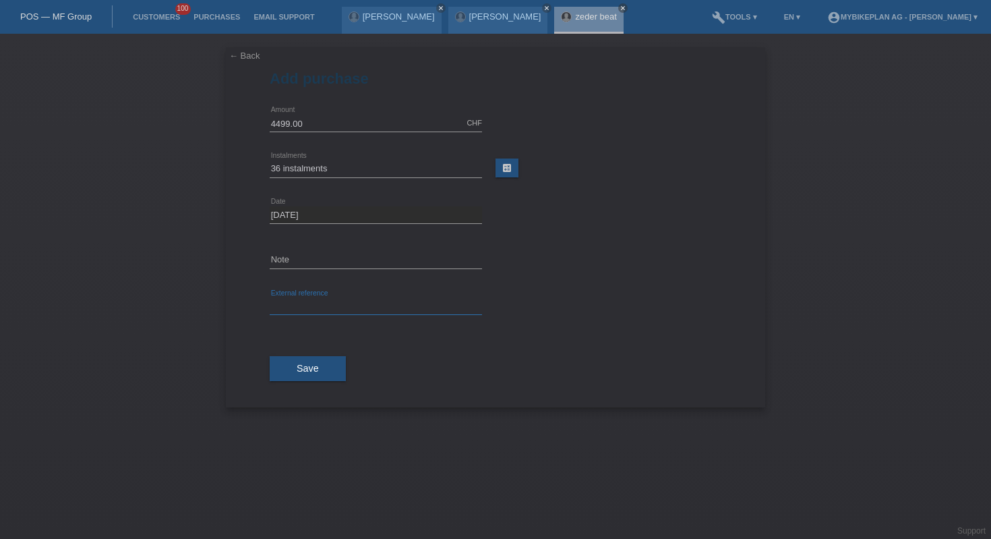
paste input "42939761160"
type input "42939761160"
click at [338, 357] on button "Save" at bounding box center [308, 369] width 76 height 26
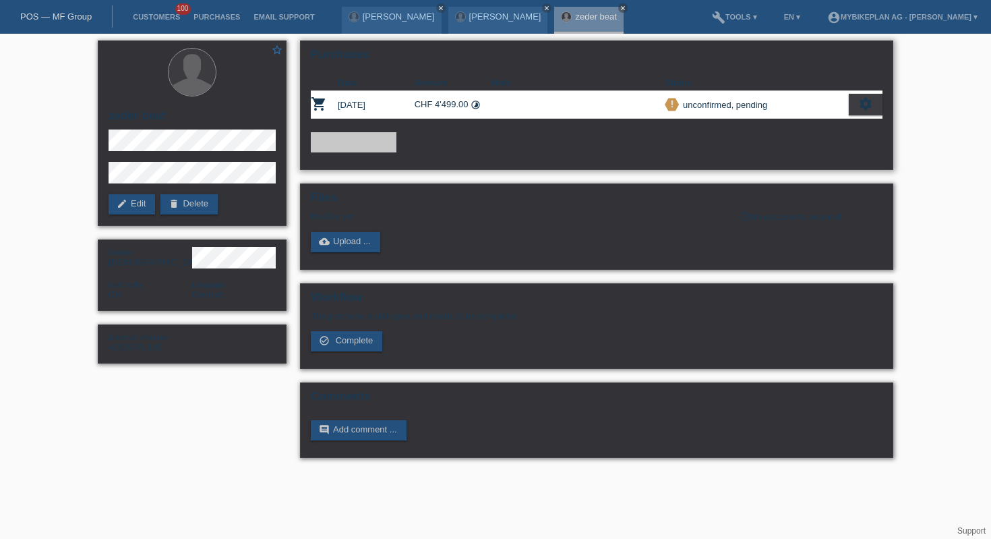
click at [866, 108] on icon "settings" at bounding box center [865, 103] width 15 height 15
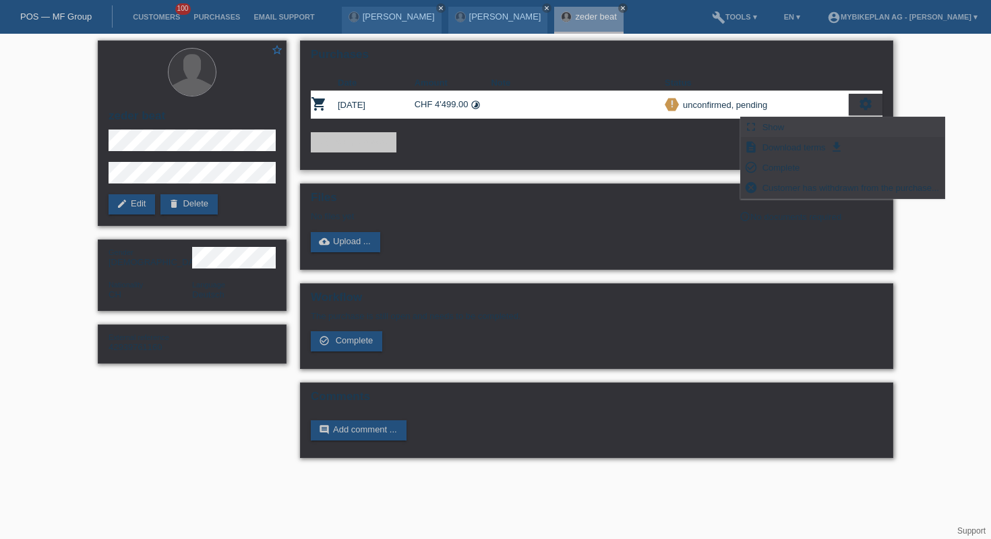
click at [774, 120] on span "Show" at bounding box center [773, 127] width 26 height 16
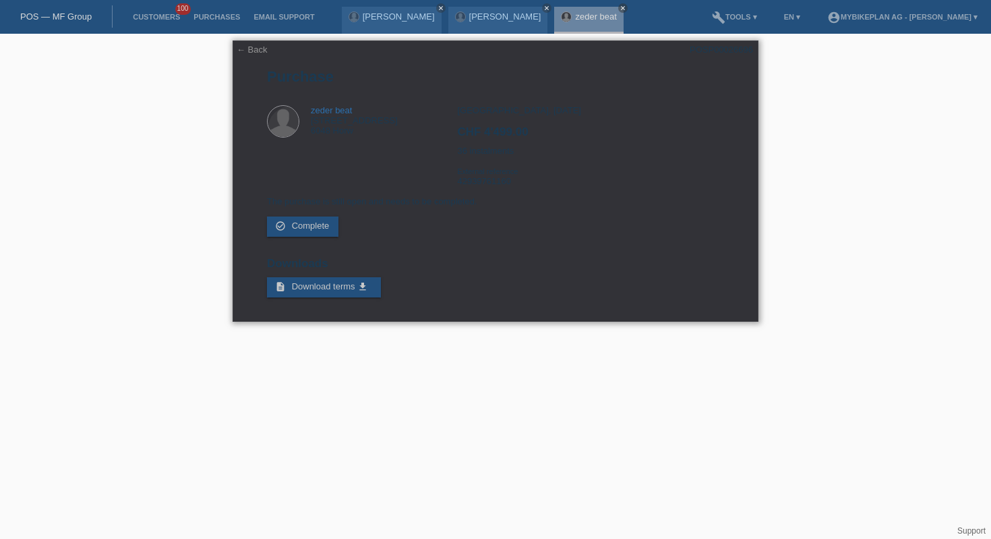
click at [698, 50] on div "POSP00026696" at bounding box center [721, 49] width 63 height 10
copy div "POSP00026696"
click at [253, 48] on link "← Back" at bounding box center [252, 49] width 31 height 10
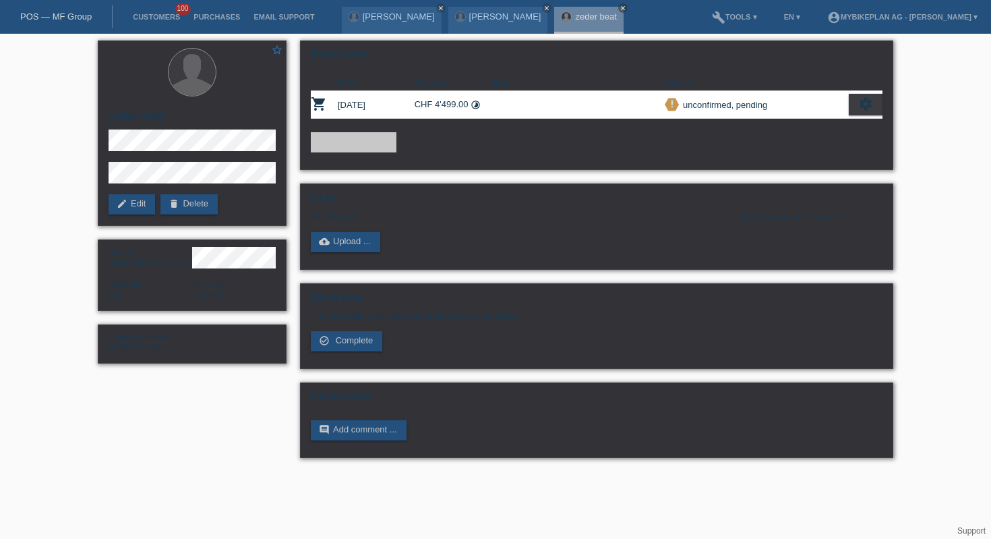
click at [76, 12] on link "POS — MF Group" at bounding box center [55, 16] width 71 height 10
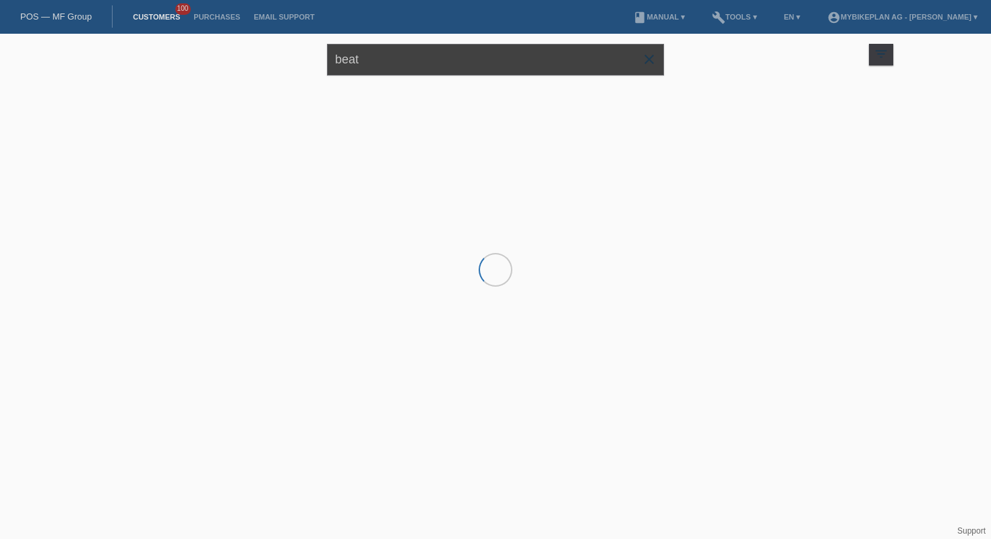
click at [419, 65] on input "beat" at bounding box center [495, 60] width 337 height 32
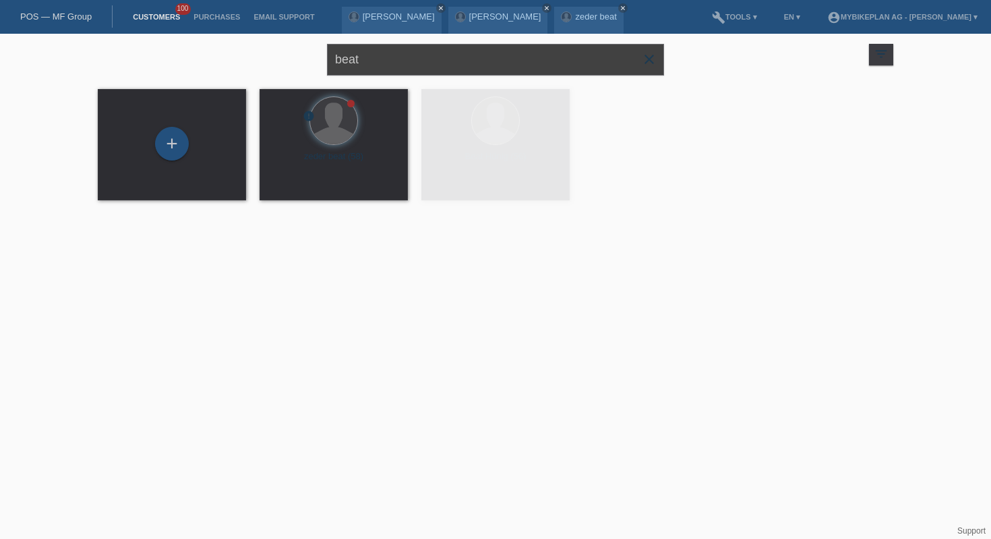
click at [419, 65] on input "beat" at bounding box center [495, 60] width 337 height 32
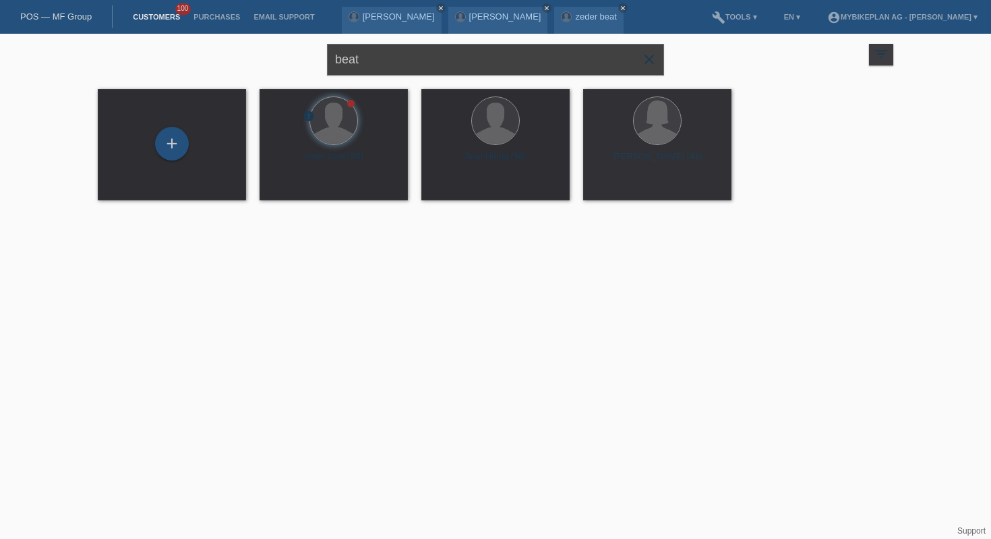
click at [419, 65] on input "beat" at bounding box center [495, 60] width 337 height 32
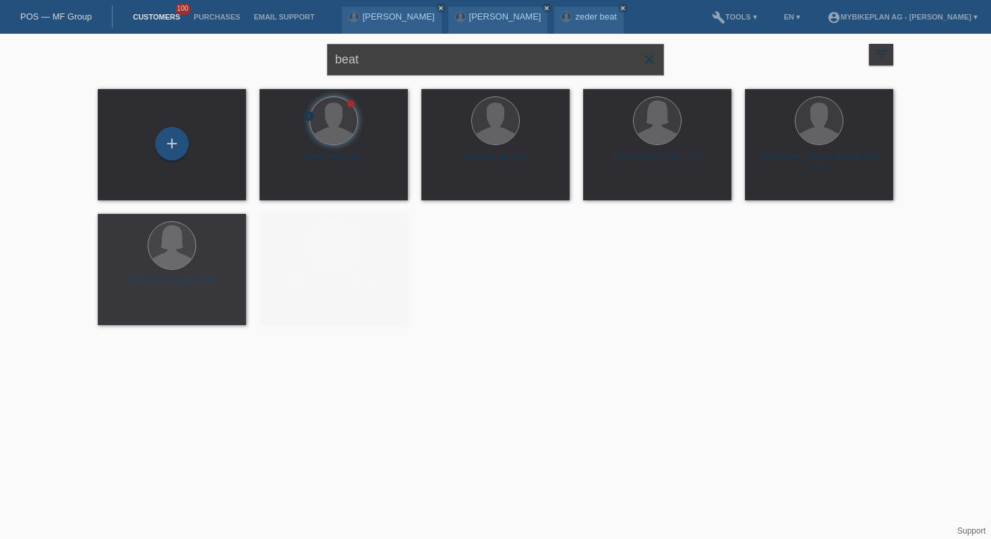
paste input "[PERSON_NAME]"
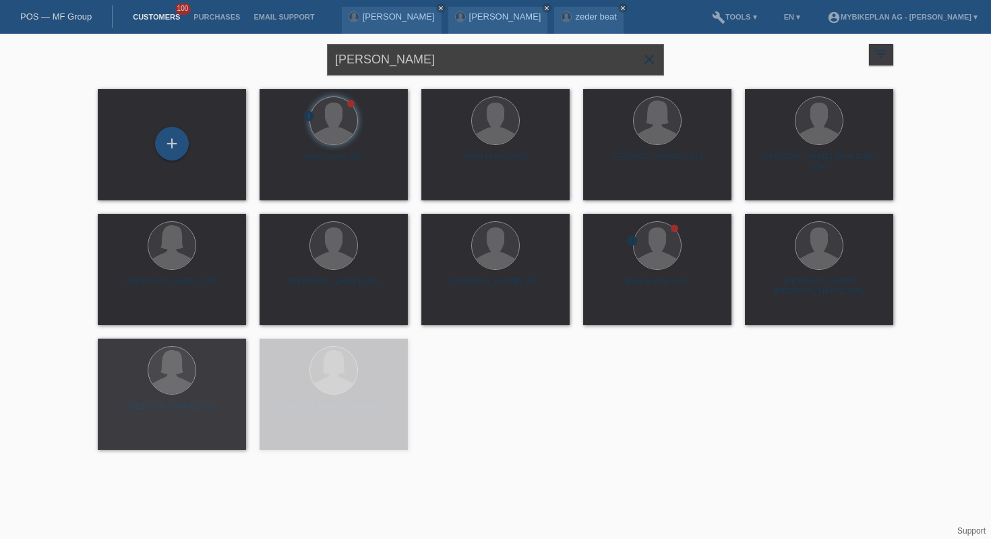
type input "[PERSON_NAME]"
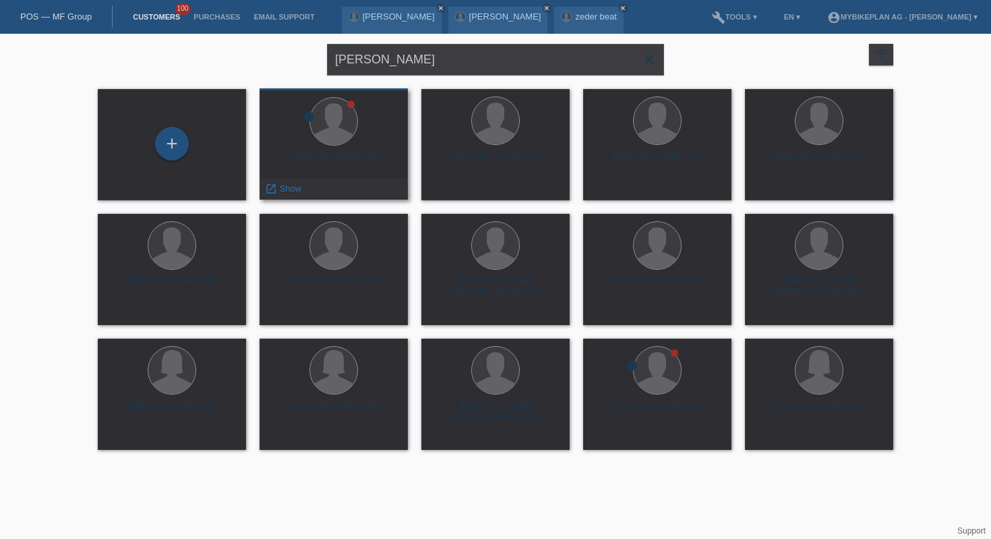
click at [323, 187] on div "launch Show" at bounding box center [333, 189] width 147 height 20
click at [285, 189] on span "Show" at bounding box center [291, 188] width 22 height 10
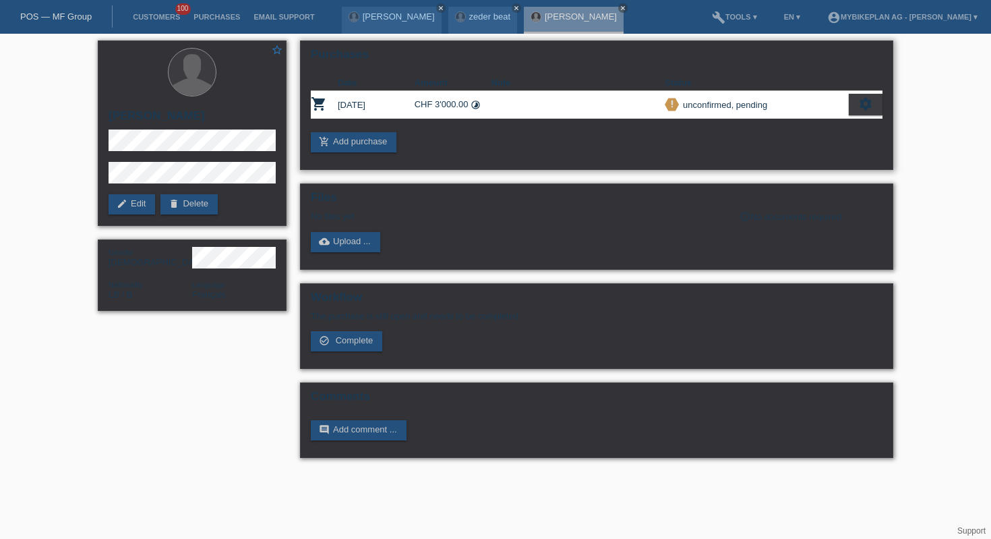
click at [865, 105] on icon "settings" at bounding box center [865, 103] width 15 height 15
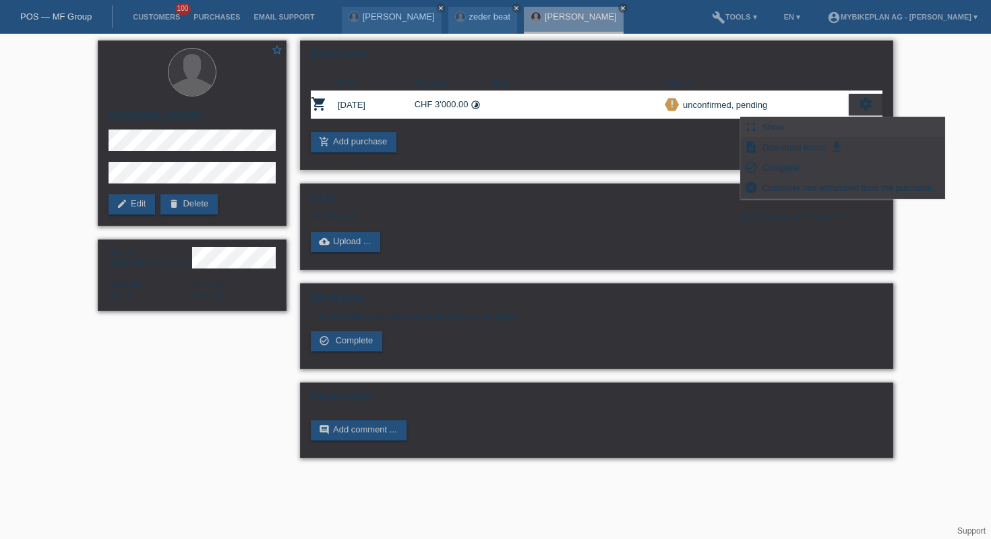
click at [754, 123] on icon "fullscreen" at bounding box center [750, 126] width 13 height 13
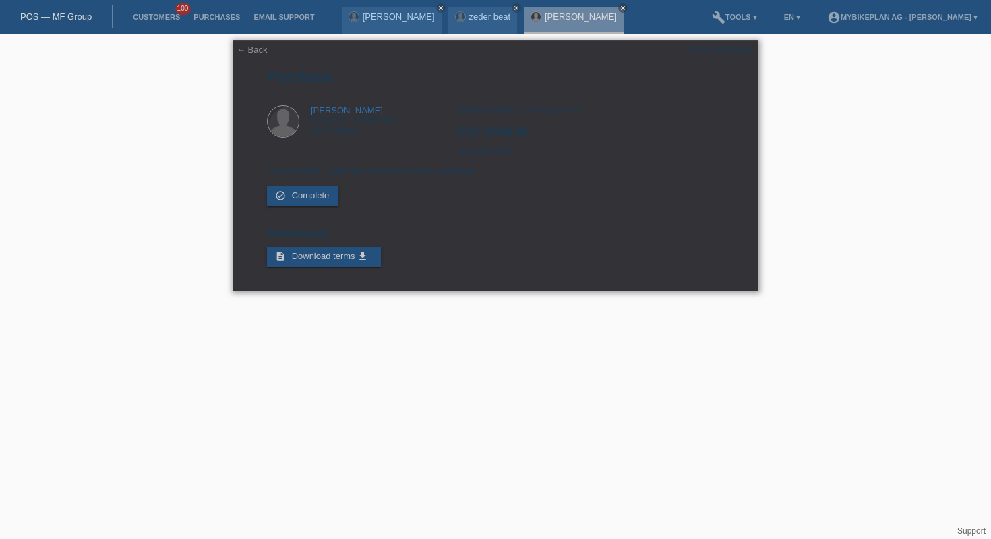
click at [712, 47] on div "POSP00026580" at bounding box center [721, 49] width 63 height 10
copy div "POSP00026580"
click at [235, 47] on div "← Back POSP00026580 [GEOGRAPHIC_DATA] [PERSON_NAME] [STREET_ADDRESS] CHF 3'000.…" at bounding box center [496, 165] width 526 height 251
click at [245, 53] on link "← Back" at bounding box center [252, 49] width 31 height 10
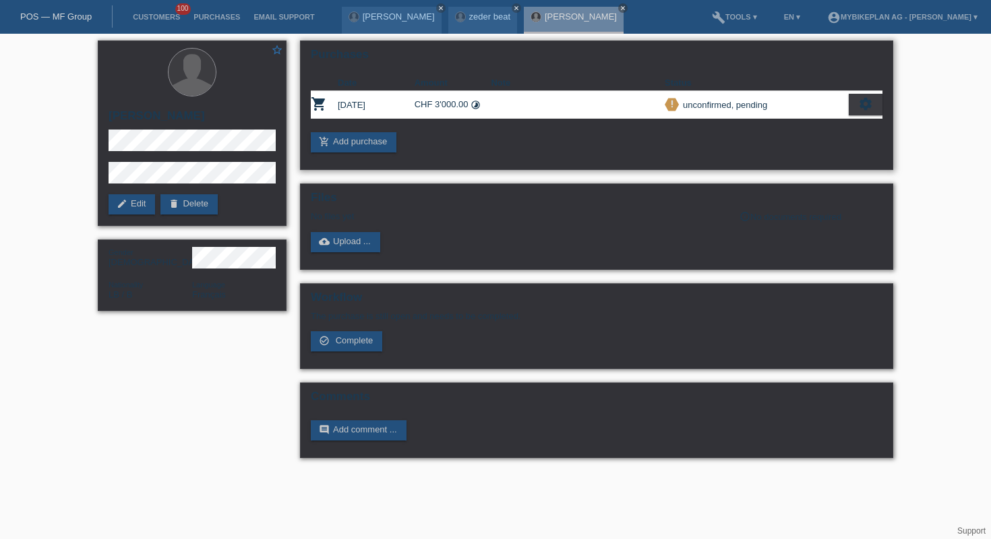
click at [871, 107] on icon "settings" at bounding box center [865, 103] width 15 height 15
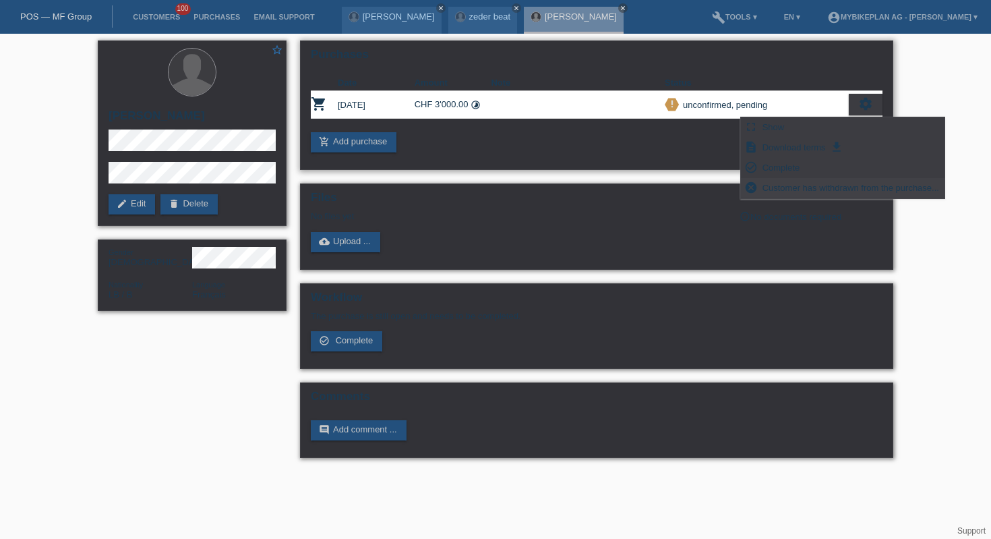
click at [778, 181] on span "Customer has withdrawn from the purchase..." at bounding box center [850, 187] width 181 height 16
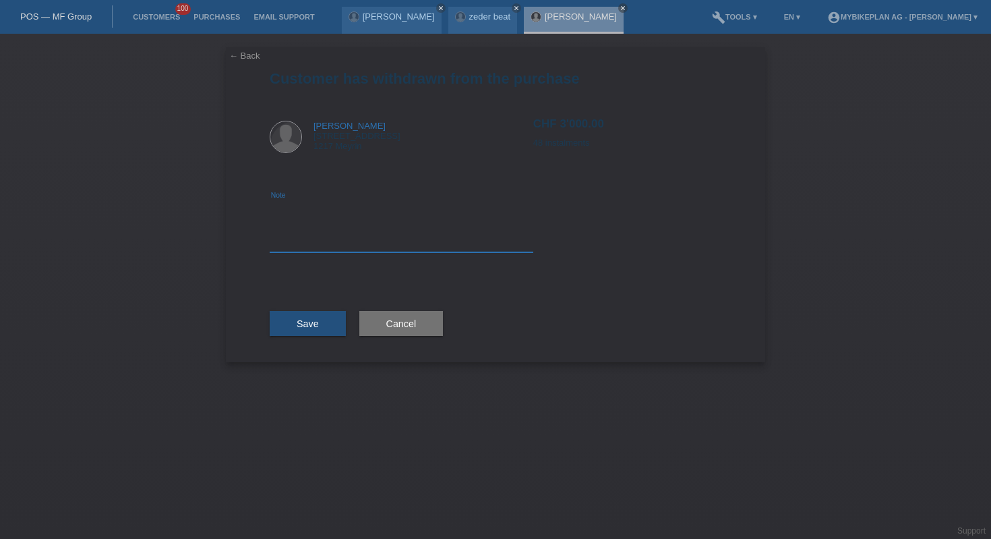
click at [410, 243] on textarea at bounding box center [402, 226] width 264 height 52
type textarea "took another bike"
click at [285, 329] on button "Save" at bounding box center [308, 324] width 76 height 26
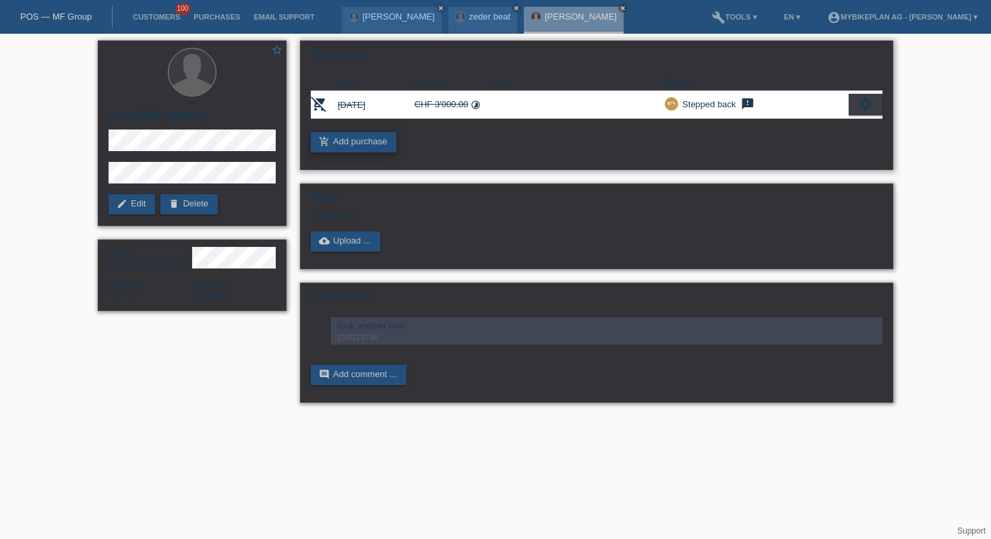
click at [361, 146] on link "add_shopping_cart Add purchase" at bounding box center [354, 142] width 86 height 20
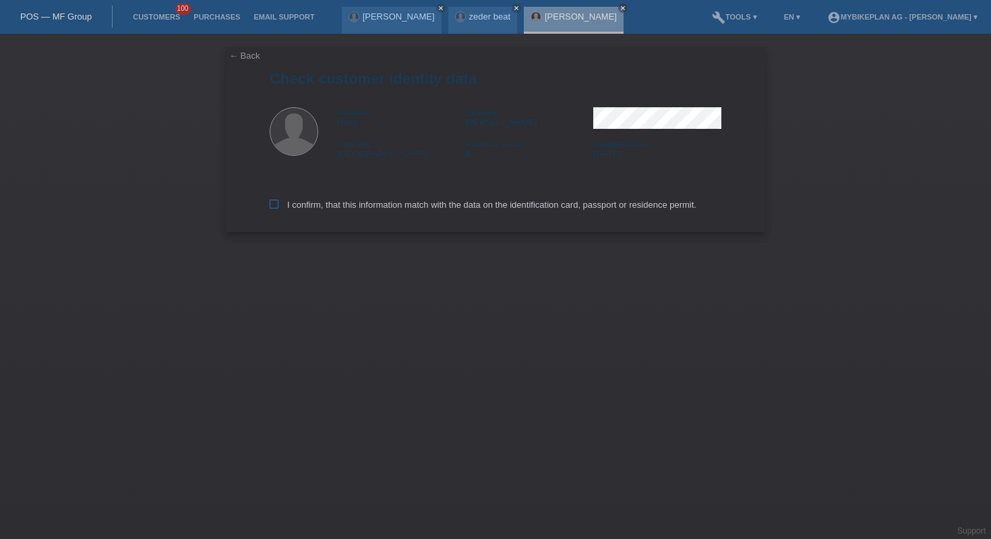
click at [407, 210] on label "I confirm, that this information match with the data on the identification card…" at bounding box center [483, 205] width 427 height 10
click at [278, 208] on input "I confirm, that this information match with the data on the identification card…" at bounding box center [274, 204] width 9 height 9
checkbox input "true"
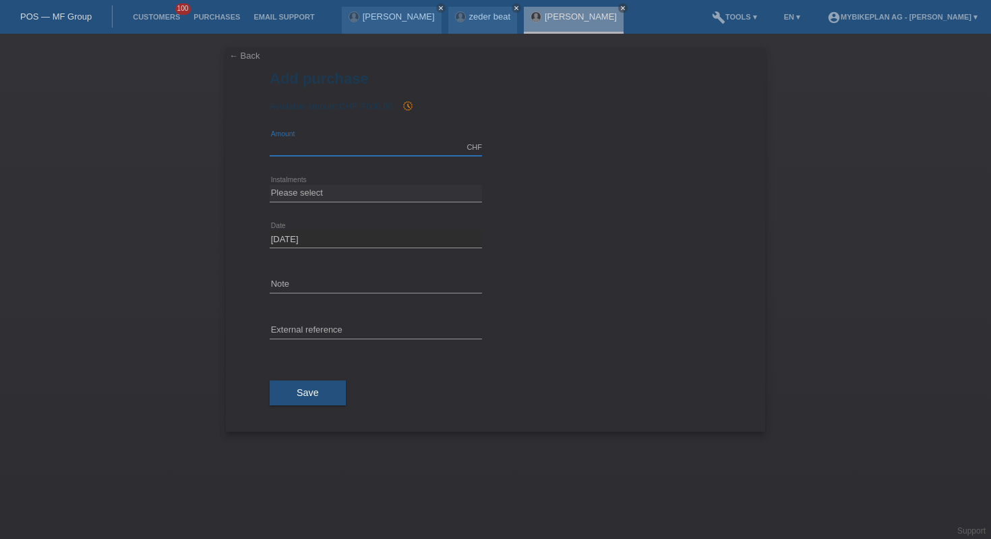
click at [310, 145] on input "text" at bounding box center [376, 147] width 212 height 17
type input "2999.00"
click at [375, 191] on select "Please select 6 instalments 12 instalments 18 instalments 24 instalments 36 ins…" at bounding box center [376, 193] width 212 height 16
select select "488"
click at [354, 325] on input "text" at bounding box center [376, 330] width 212 height 17
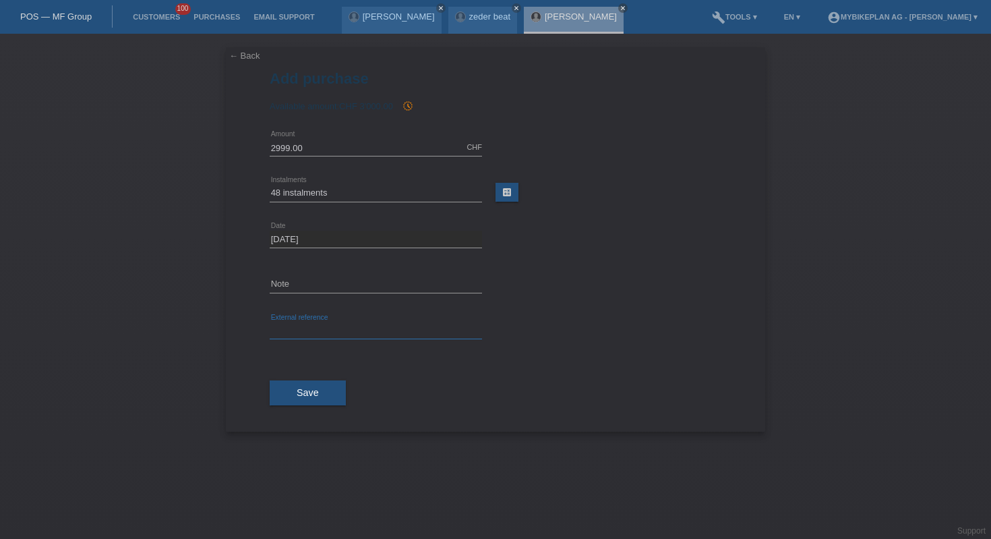
paste input "42917011316"
type input "42917011316"
click at [317, 388] on span "Save" at bounding box center [308, 392] width 22 height 11
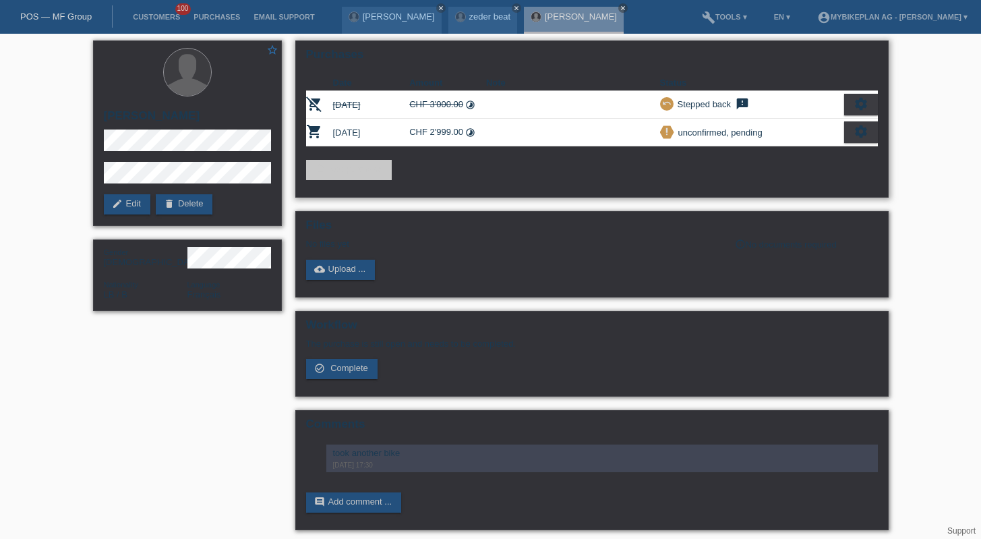
click at [872, 137] on div "settings" at bounding box center [861, 132] width 34 height 22
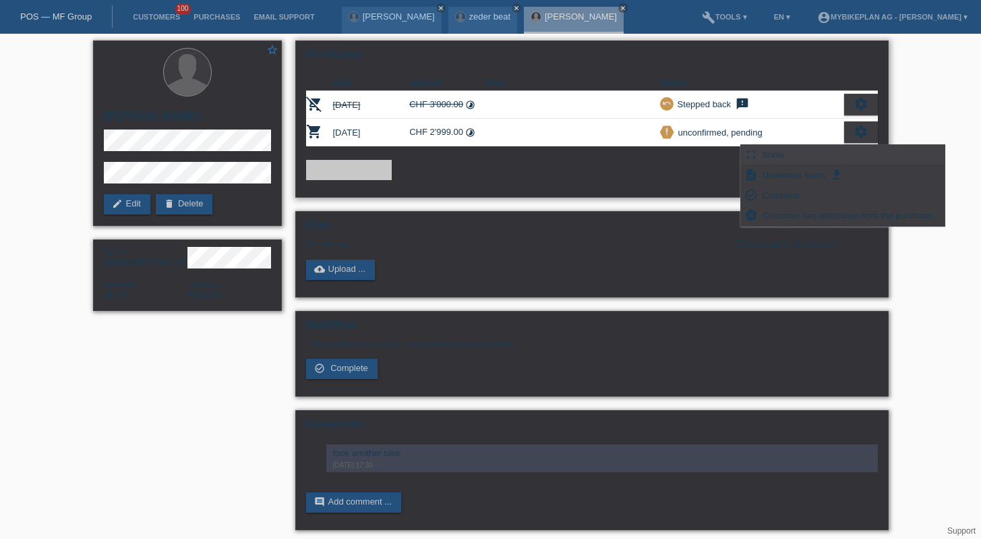
click at [790, 156] on div "fullscreen Show" at bounding box center [843, 155] width 204 height 20
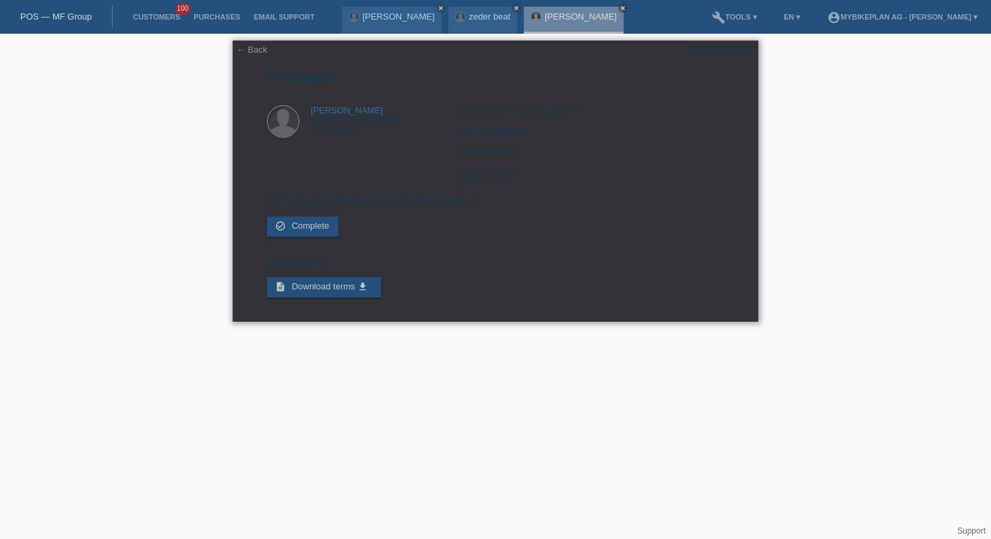
click at [711, 47] on div "POSP00026698" at bounding box center [721, 49] width 63 height 10
copy div "POSP00026698"
click at [248, 49] on link "← Back" at bounding box center [252, 49] width 31 height 10
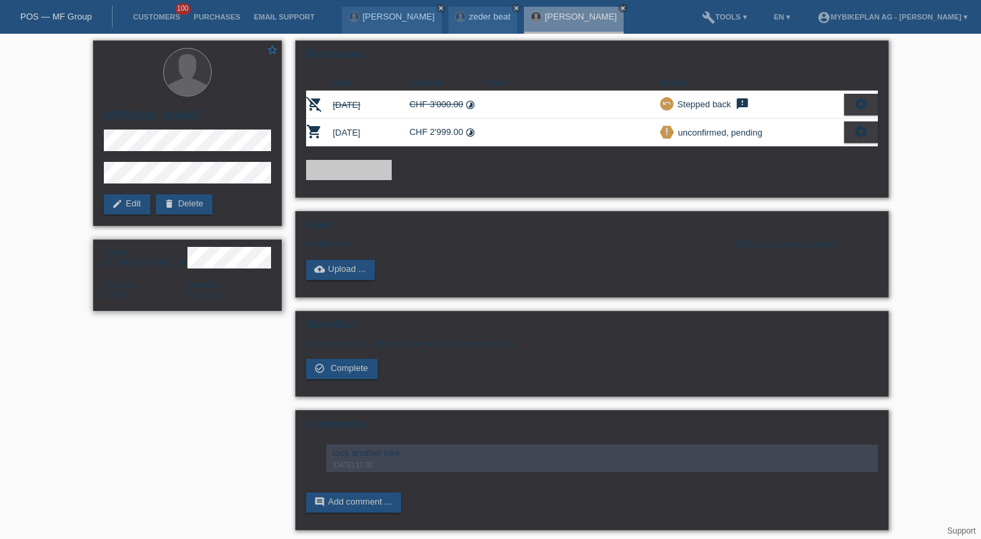
click at [222, 268] on div "Gender [DEMOGRAPHIC_DATA] Nationality LB / B Language Français" at bounding box center [187, 274] width 189 height 71
click at [132, 199] on link "edit Edit" at bounding box center [127, 204] width 47 height 20
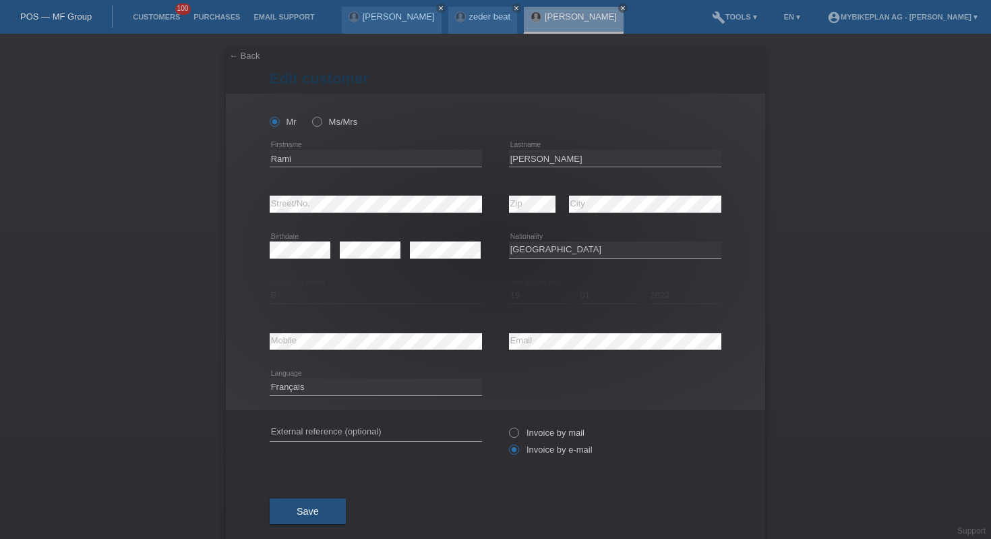
select select "LB"
select select "B"
select select "19"
select select "01"
select select "2022"
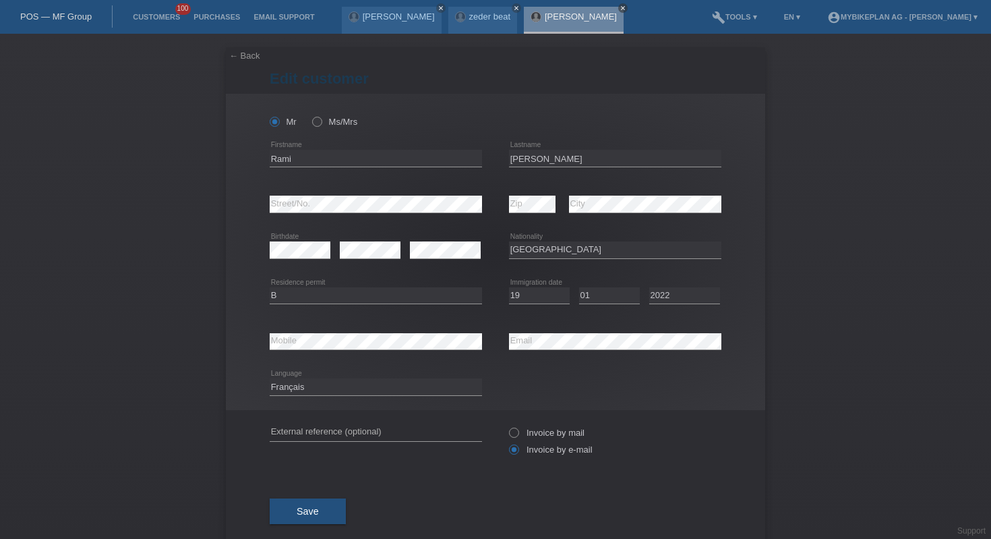
click at [618, 4] on link "close" at bounding box center [622, 7] width 9 height 9
click at [437, 5] on icon "close" at bounding box center [440, 8] width 7 height 7
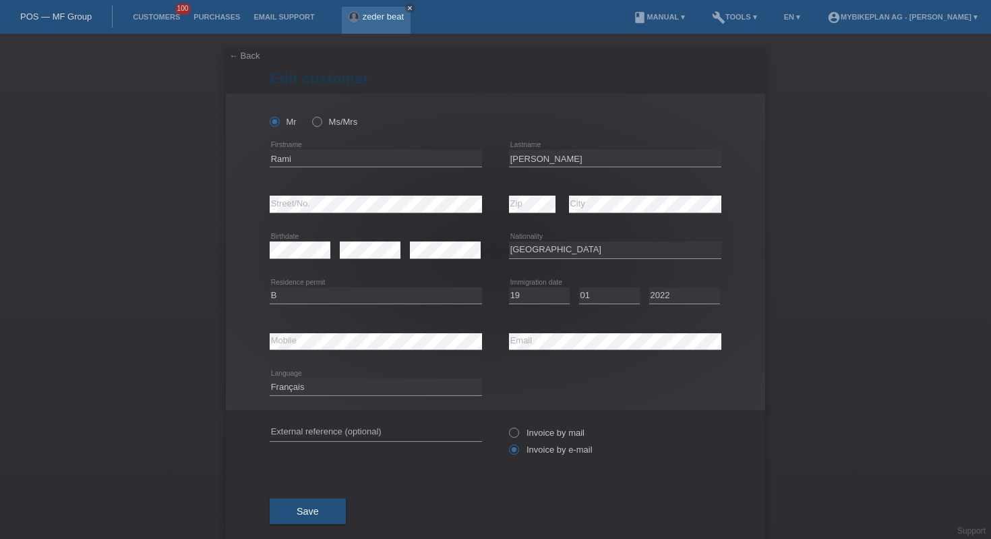
click at [405, 8] on link "close" at bounding box center [409, 7] width 9 height 9
click at [241, 59] on link "← Back" at bounding box center [244, 56] width 31 height 10
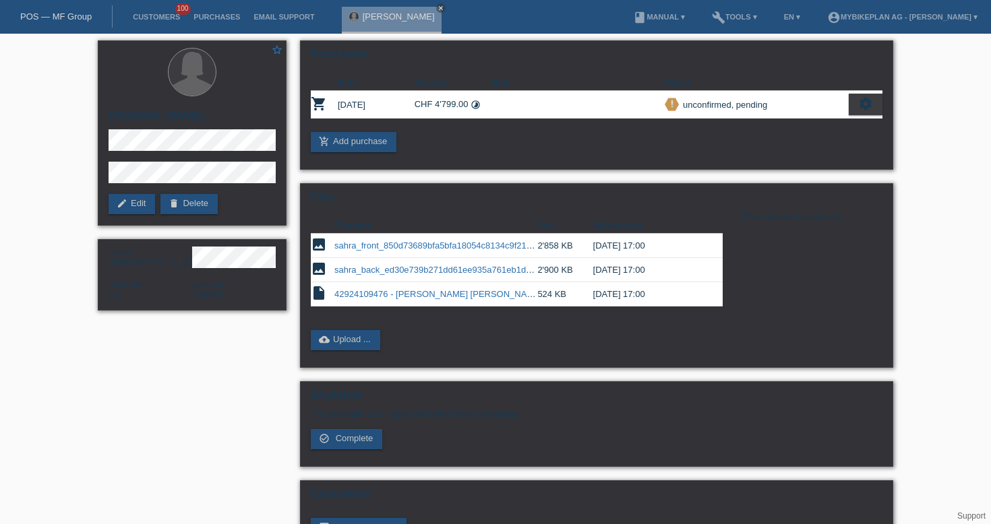
click at [448, 5] on div "[PERSON_NAME] close" at bounding box center [395, 17] width 106 height 34
click at [444, 9] on icon "close" at bounding box center [440, 8] width 7 height 7
click at [75, 19] on link "POS — MF Group" at bounding box center [55, 16] width 71 height 10
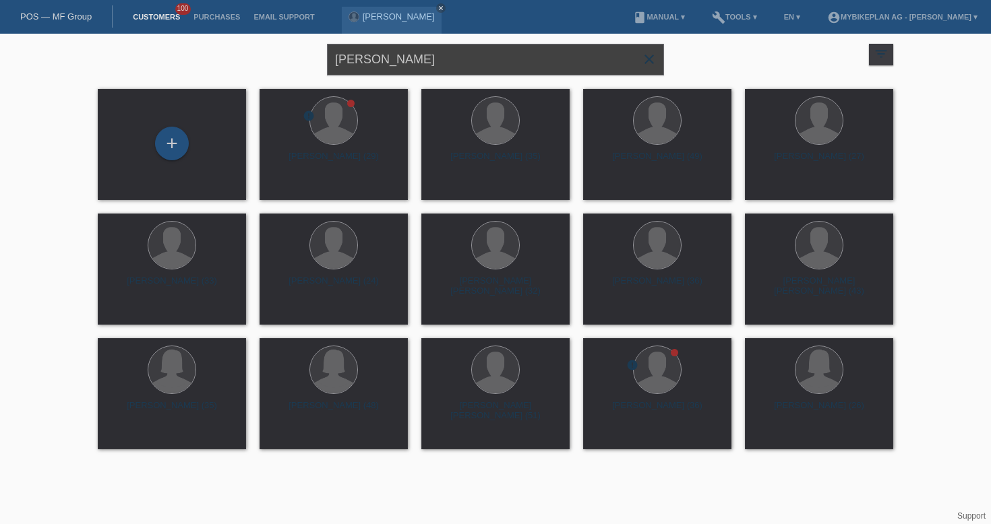
click at [453, 69] on input "Rami Al Karkafi" at bounding box center [495, 60] width 337 height 32
paste input "42935928236 - Klaudia smetek, Giant Revolt X 1"
type input "42935928236 - Klaudia smetek, Giant Revolt X 1"
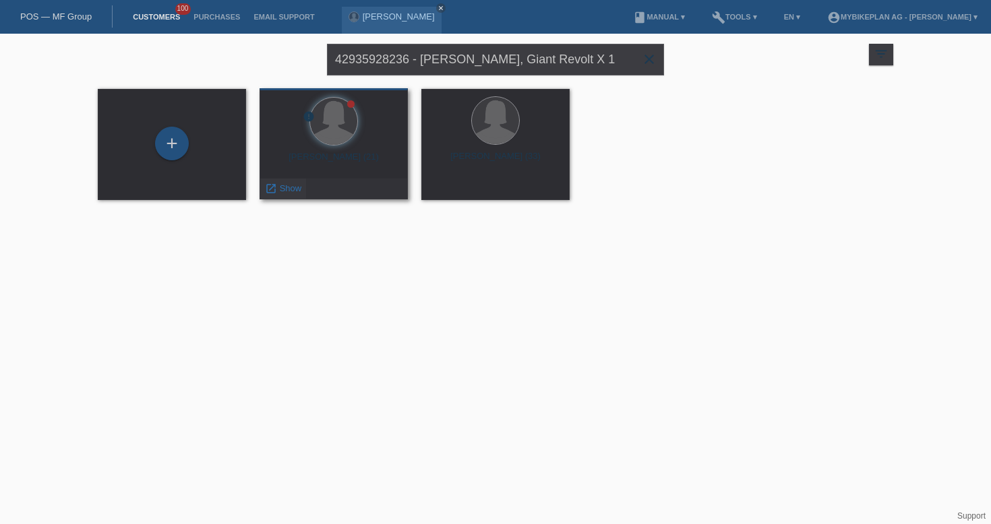
click at [290, 190] on span "Show" at bounding box center [291, 188] width 22 height 10
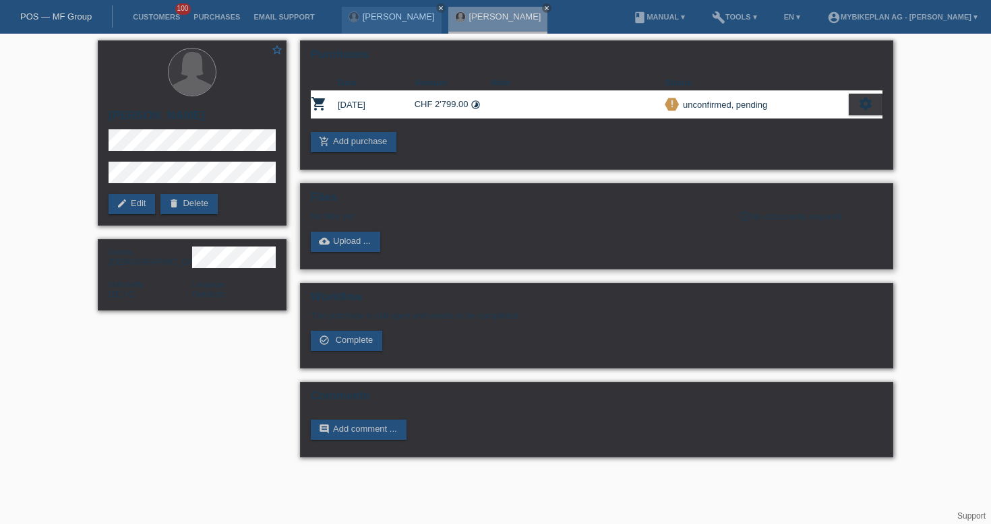
click at [331, 255] on div "Files No files yet info_outline No documents required cloud_upload Upload ..." at bounding box center [596, 226] width 593 height 86
click at [336, 248] on link "cloud_upload Upload ..." at bounding box center [345, 242] width 69 height 20
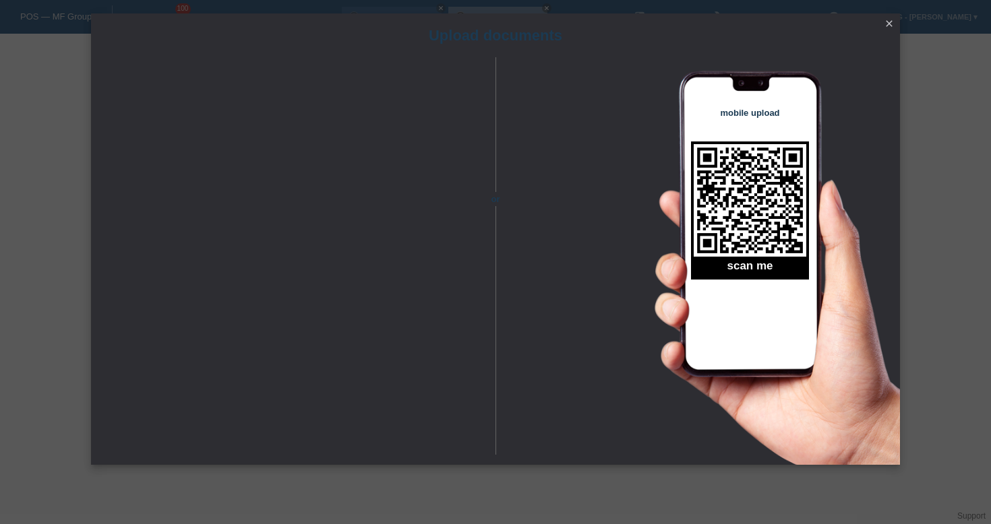
click at [892, 22] on icon "close" at bounding box center [889, 23] width 11 height 11
